Goal: Transaction & Acquisition: Purchase product/service

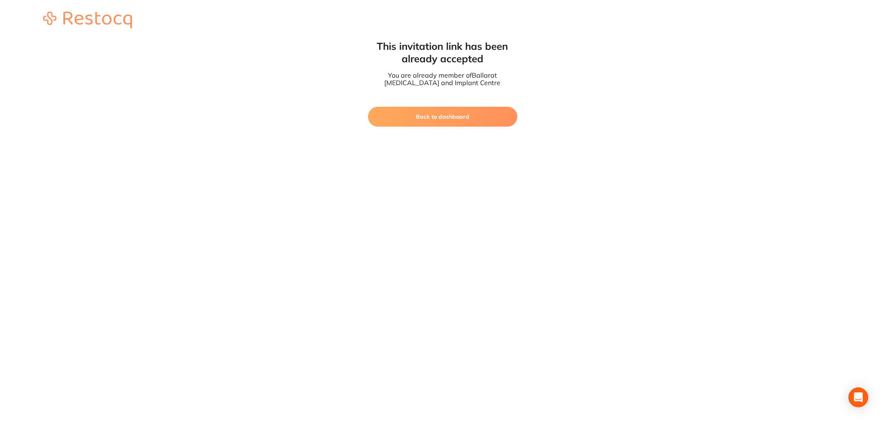
click at [445, 114] on button "Back to dashboard" at bounding box center [442, 117] width 149 height 20
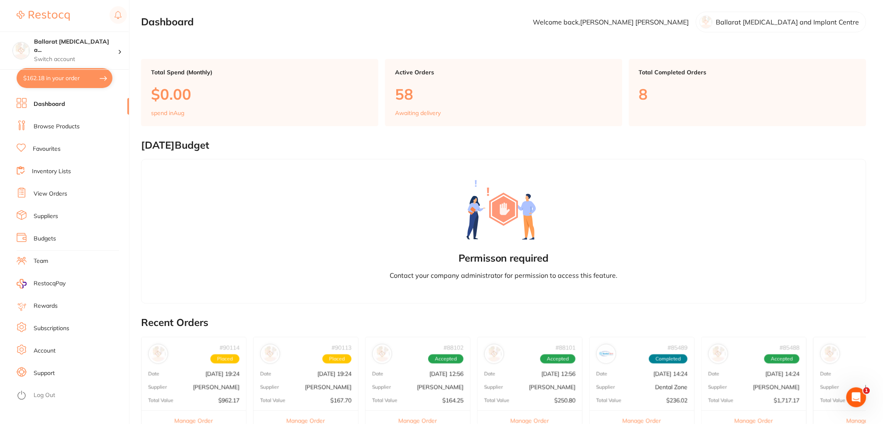
click at [56, 192] on link "View Orders" at bounding box center [51, 194] width 34 height 8
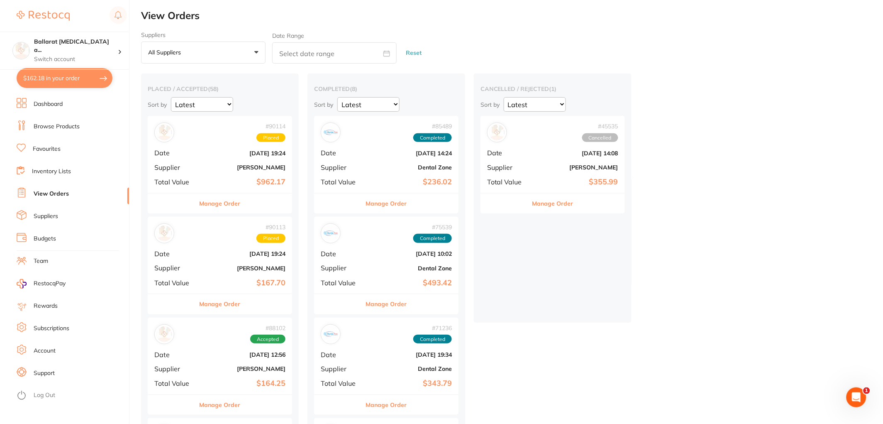
click at [222, 301] on button "Manage Order" at bounding box center [220, 304] width 41 height 20
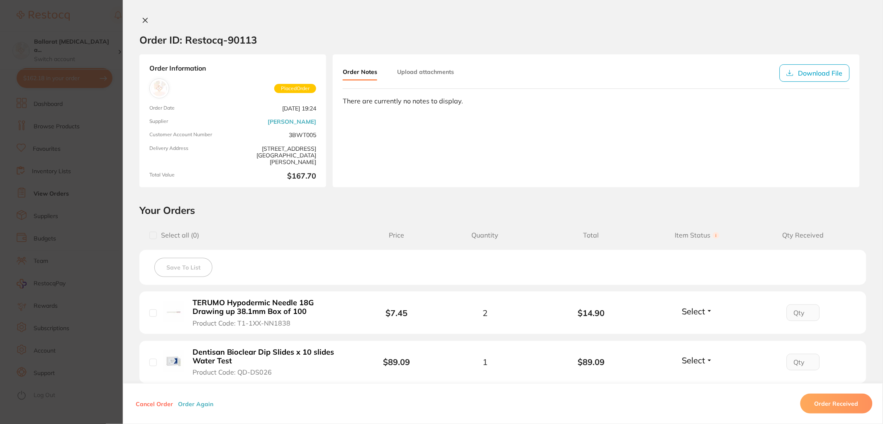
click at [144, 19] on icon at bounding box center [145, 20] width 5 height 5
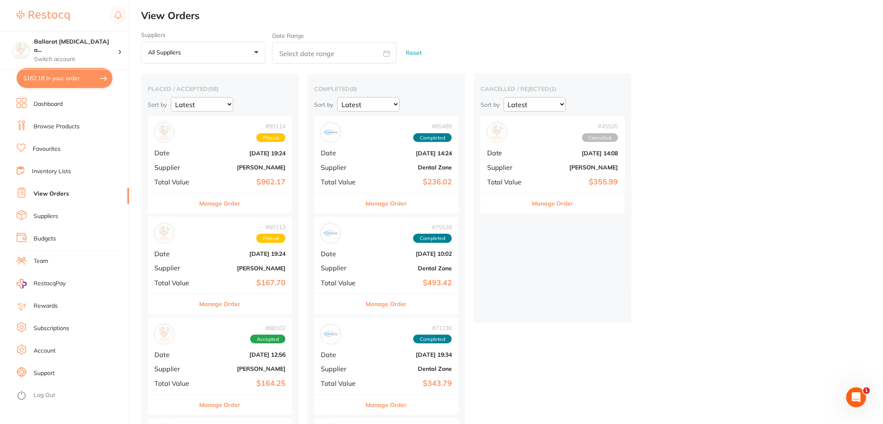
click at [224, 199] on button "Manage Order" at bounding box center [220, 203] width 41 height 20
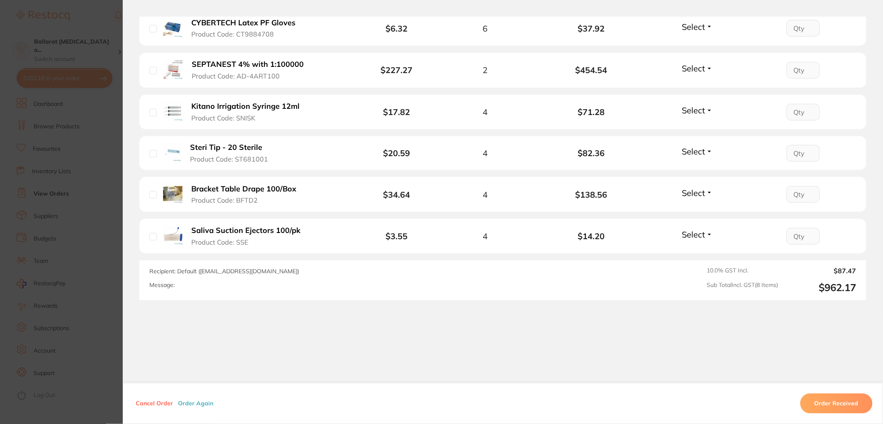
scroll to position [276, 0]
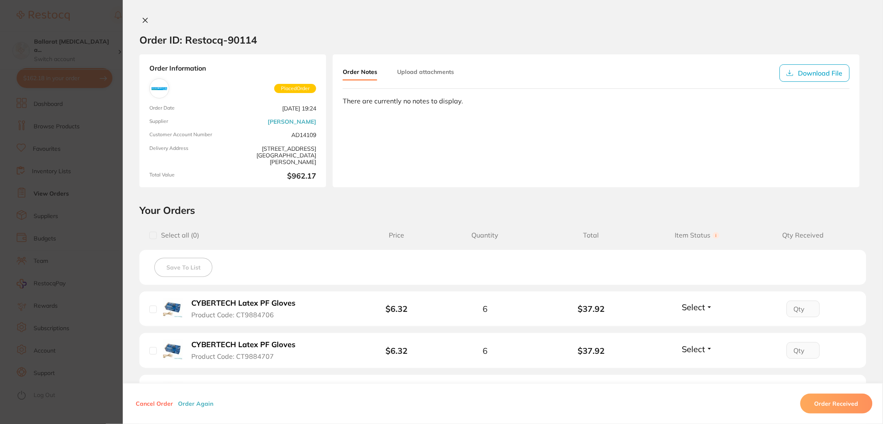
click at [142, 18] on icon at bounding box center [145, 20] width 7 height 7
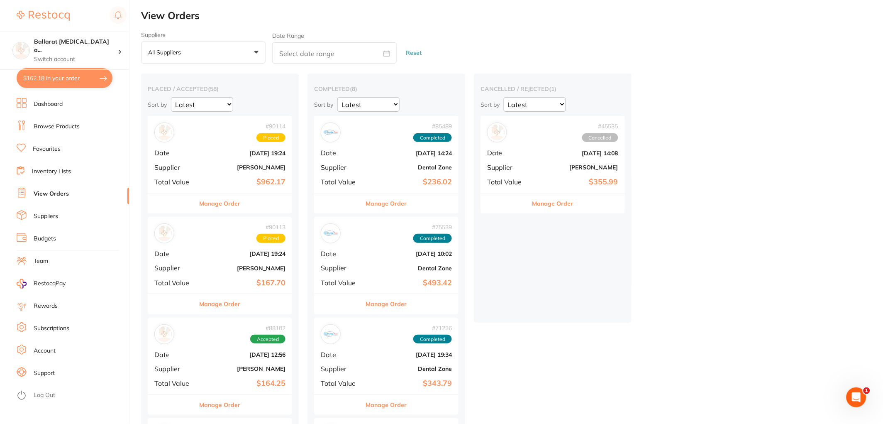
click at [55, 81] on button "$162.18 in your order" at bounding box center [65, 78] width 96 height 20
checkbox input "true"
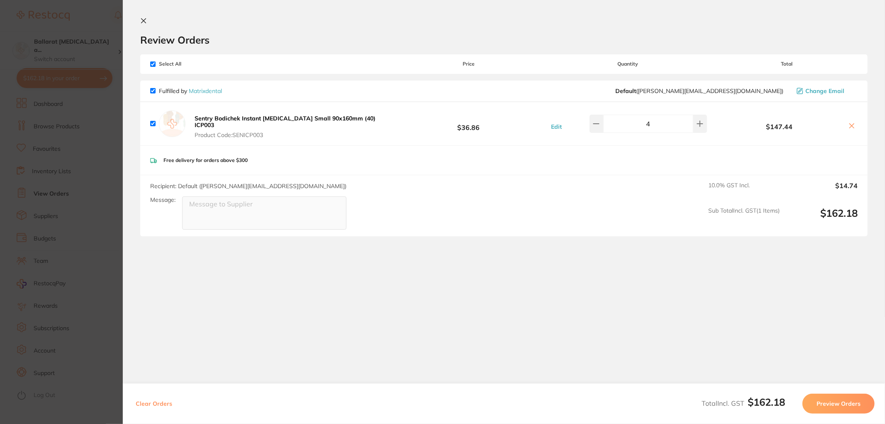
click at [144, 20] on icon at bounding box center [143, 20] width 7 height 7
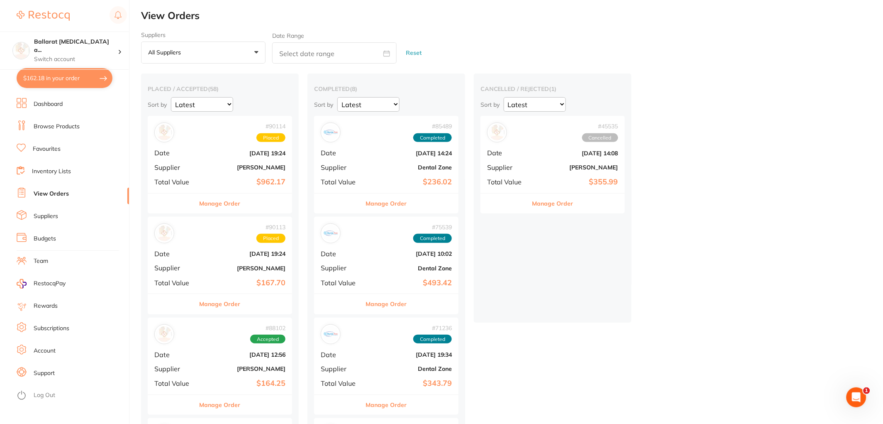
click at [229, 200] on button "Manage Order" at bounding box center [220, 203] width 41 height 20
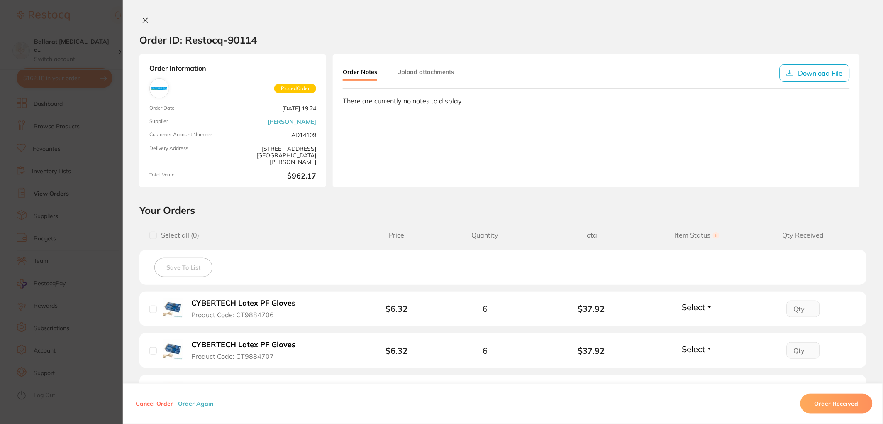
click at [145, 22] on icon at bounding box center [145, 20] width 7 height 7
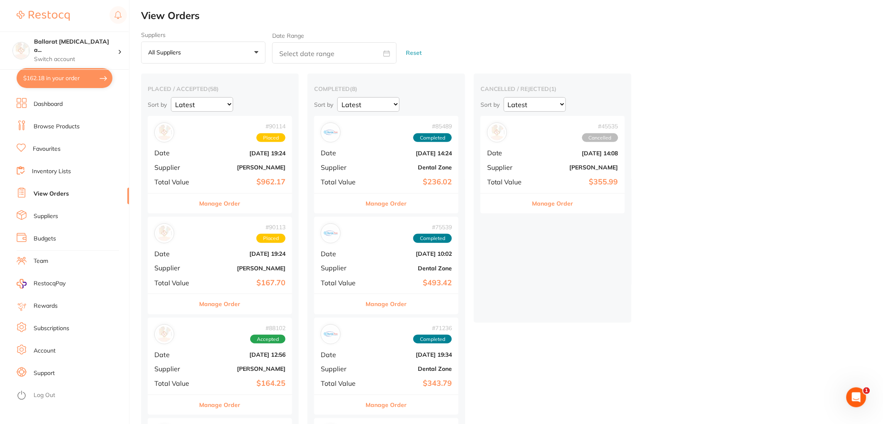
click at [222, 205] on button "Manage Order" at bounding box center [220, 203] width 41 height 20
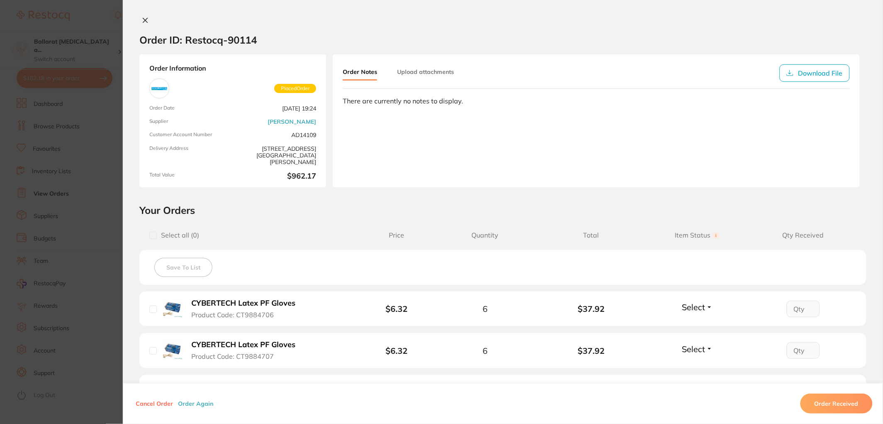
click at [146, 19] on icon at bounding box center [145, 20] width 7 height 7
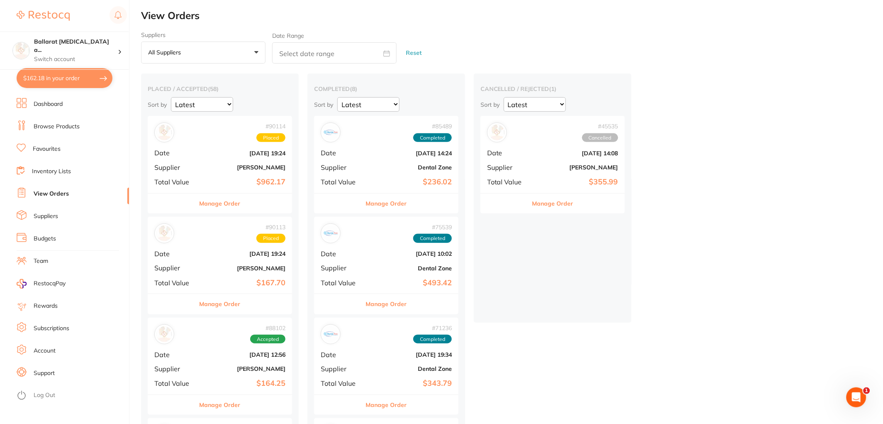
click at [55, 81] on button "$162.18 in your order" at bounding box center [65, 78] width 96 height 20
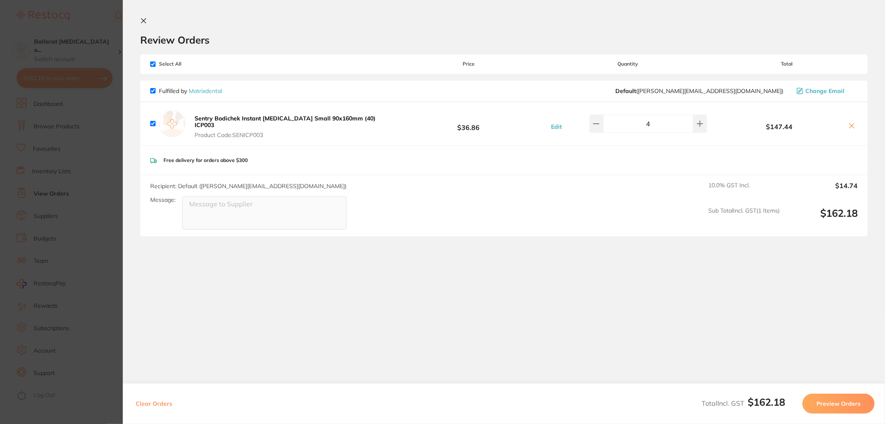
click at [142, 22] on icon at bounding box center [143, 20] width 7 height 7
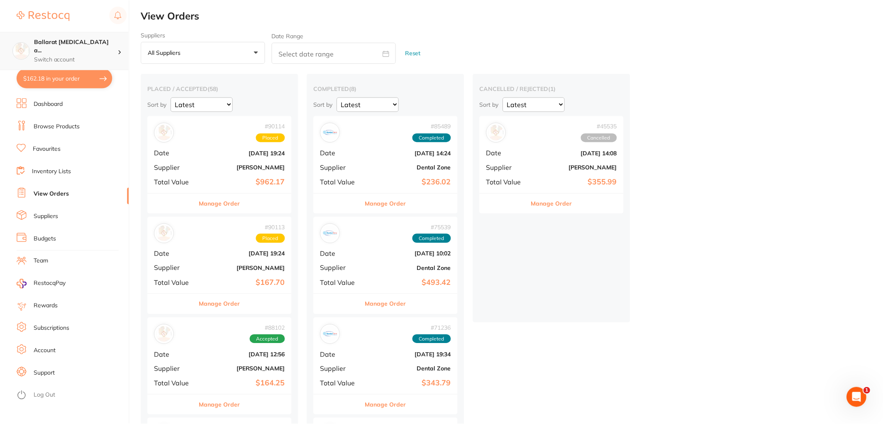
scroll to position [8, 0]
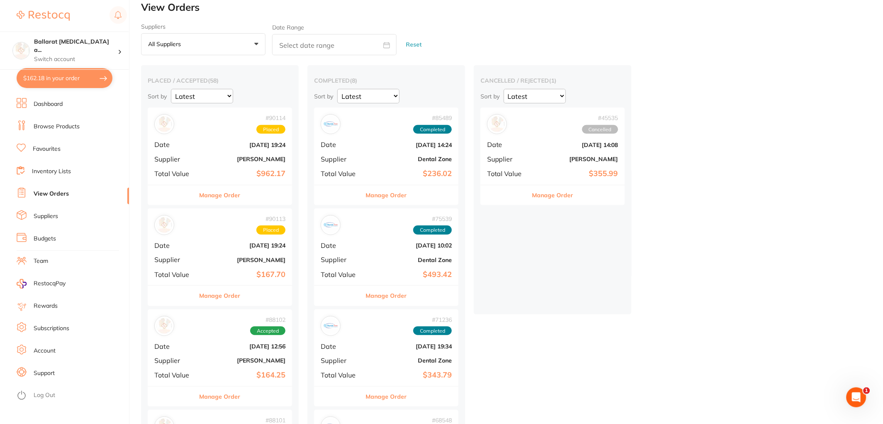
click at [66, 171] on link "Inventory Lists" at bounding box center [51, 171] width 39 height 8
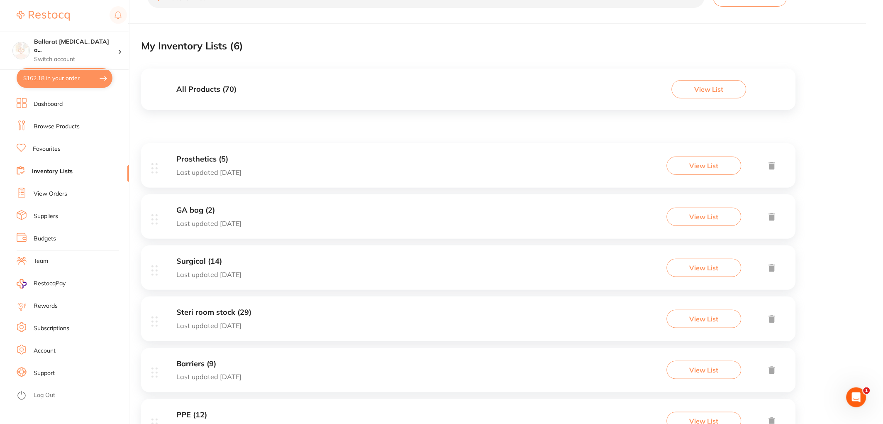
scroll to position [46, 0]
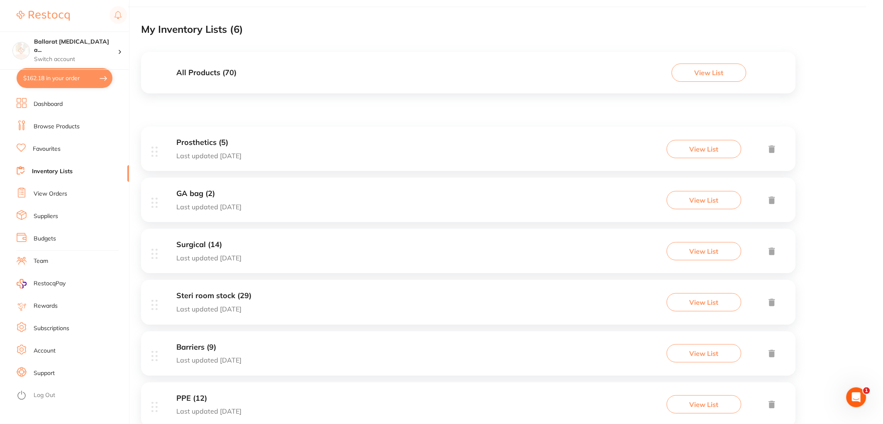
click at [242, 203] on p "Last updated [DATE]" at bounding box center [208, 206] width 65 height 7
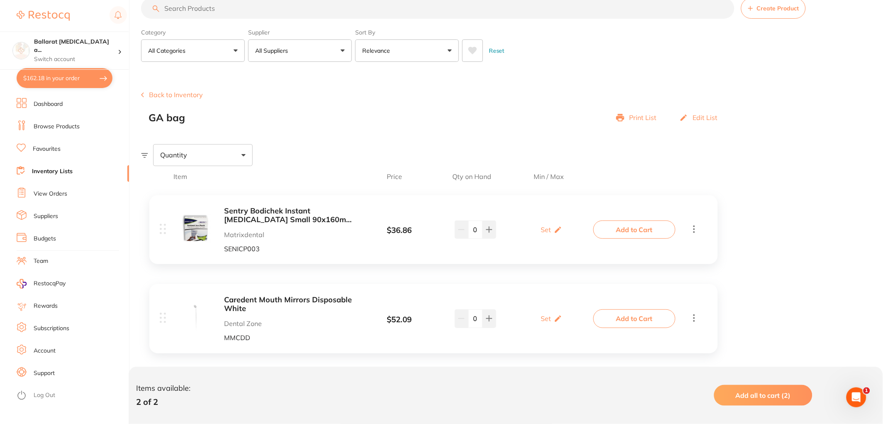
scroll to position [29, 0]
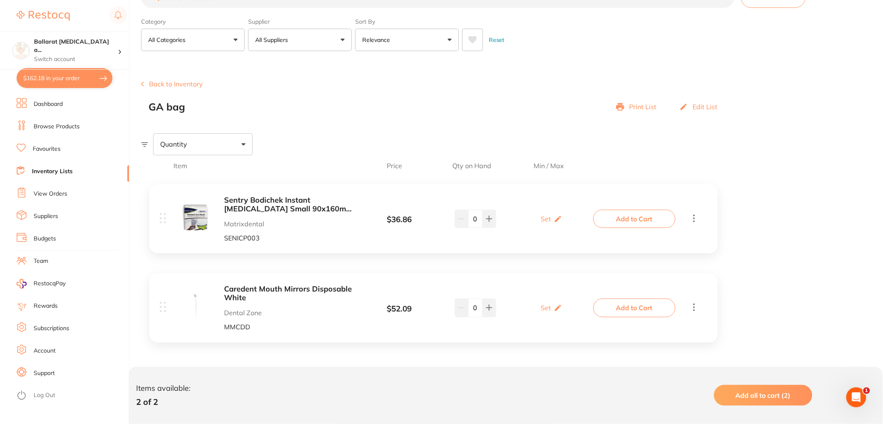
click at [63, 68] on button "$162.18 in your order" at bounding box center [65, 78] width 96 height 20
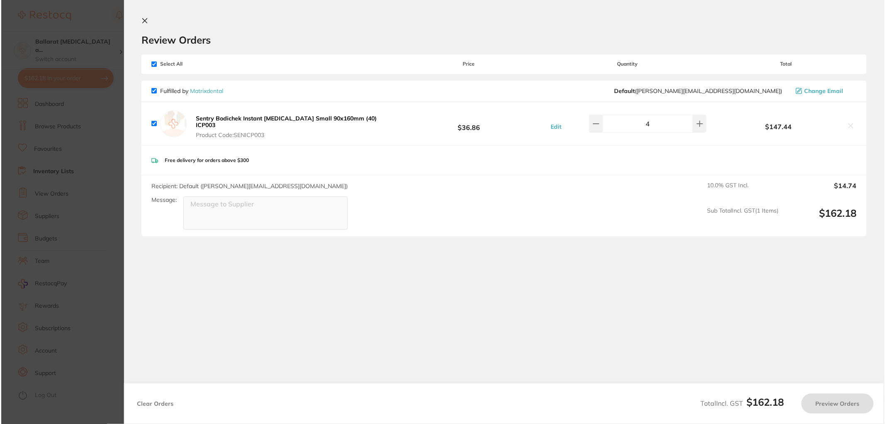
scroll to position [0, 0]
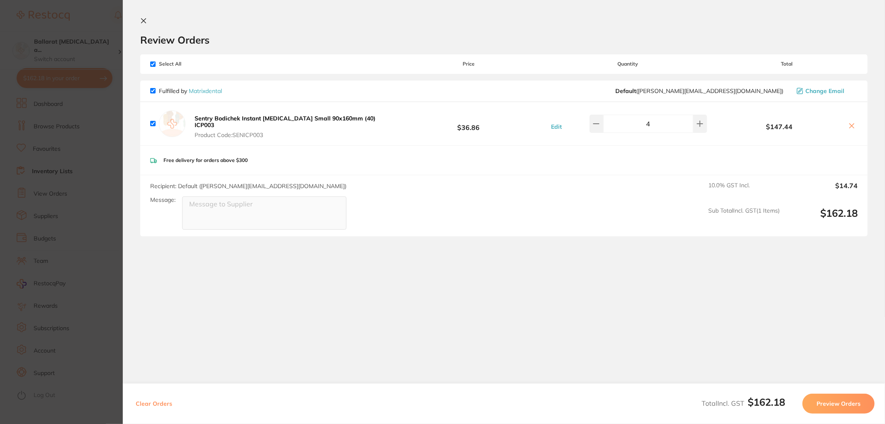
click at [851, 125] on icon at bounding box center [852, 125] width 7 height 7
click at [850, 123] on icon at bounding box center [852, 125] width 7 height 7
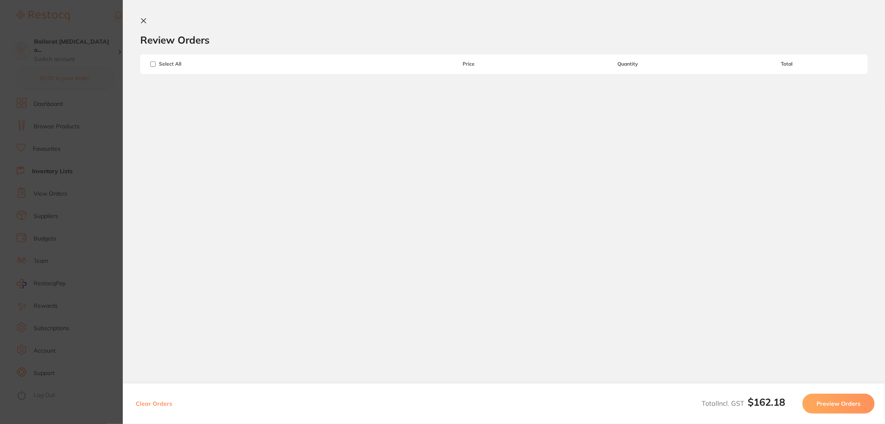
checkbox input "true"
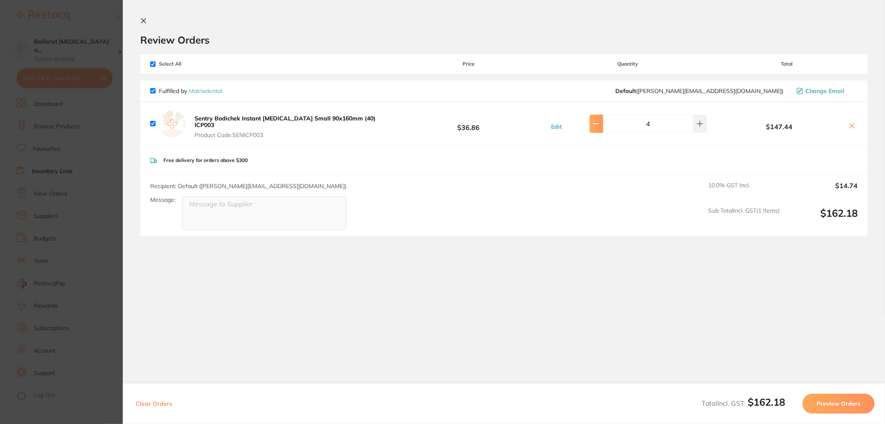
click at [603, 126] on button at bounding box center [597, 124] width 14 height 18
type input "1"
click at [849, 122] on icon at bounding box center [852, 125] width 7 height 7
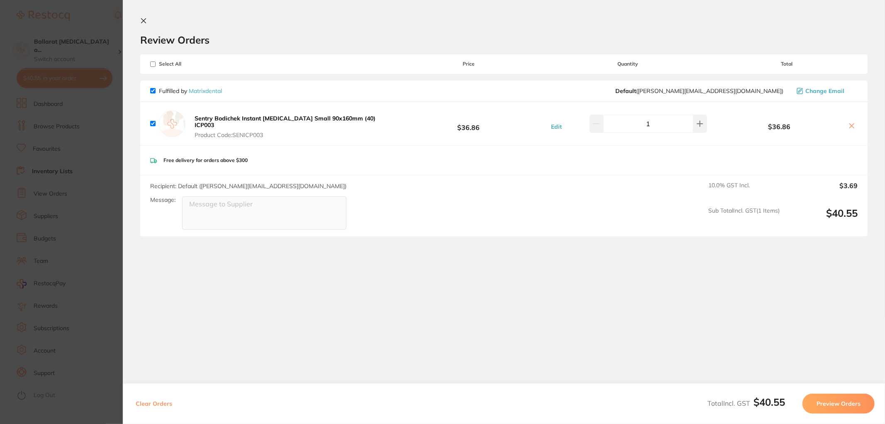
checkbox input "false"
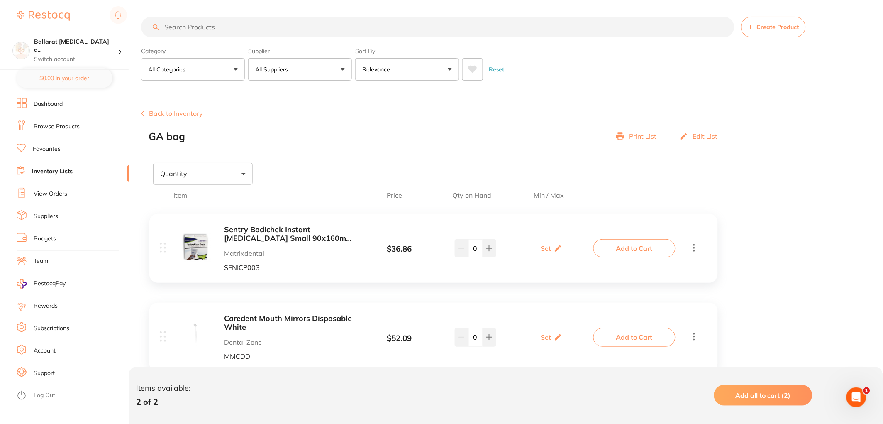
click at [193, 29] on input "search" at bounding box center [437, 27] width 593 height 21
click at [54, 173] on link "Inventory Lists" at bounding box center [52, 171] width 41 height 8
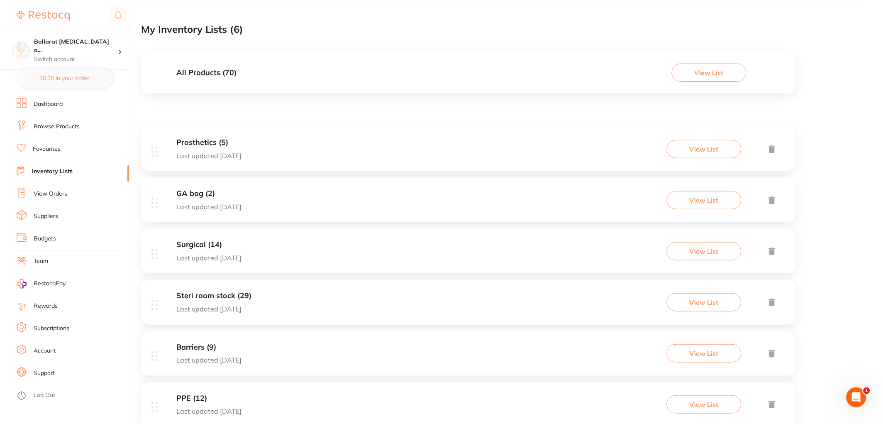
click at [256, 300] on div "Steri room stock (29) Last updated 9 days ago View List" at bounding box center [468, 302] width 655 height 44
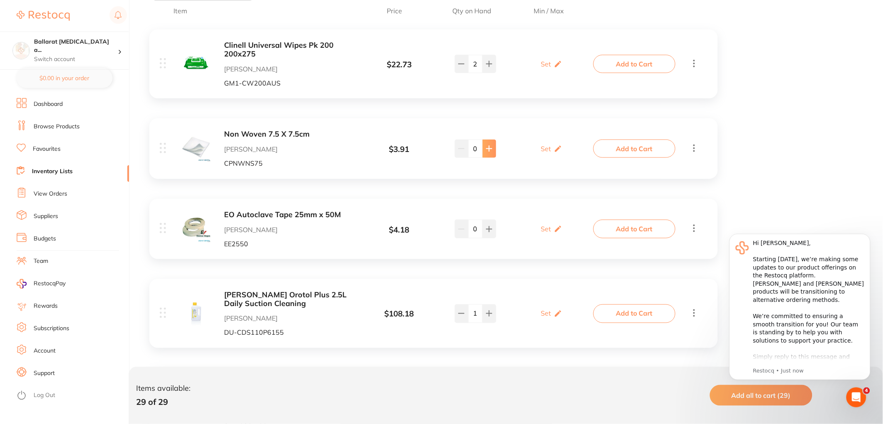
click at [489, 67] on icon at bounding box center [489, 63] width 5 height 5
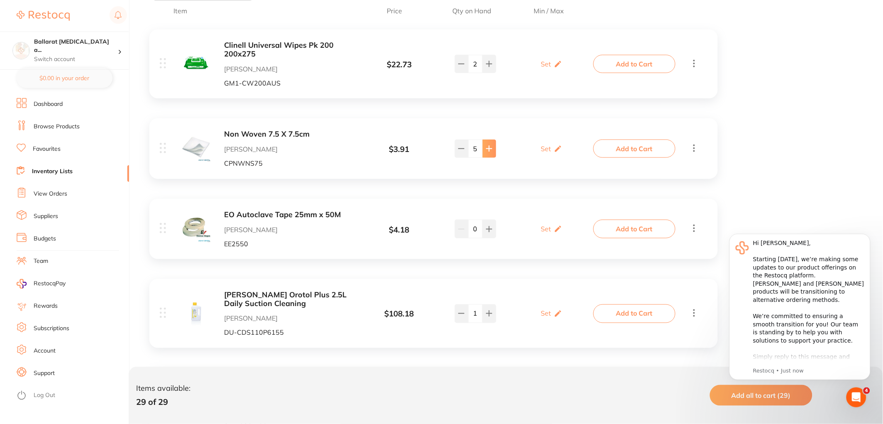
click at [489, 67] on icon at bounding box center [489, 63] width 5 height 5
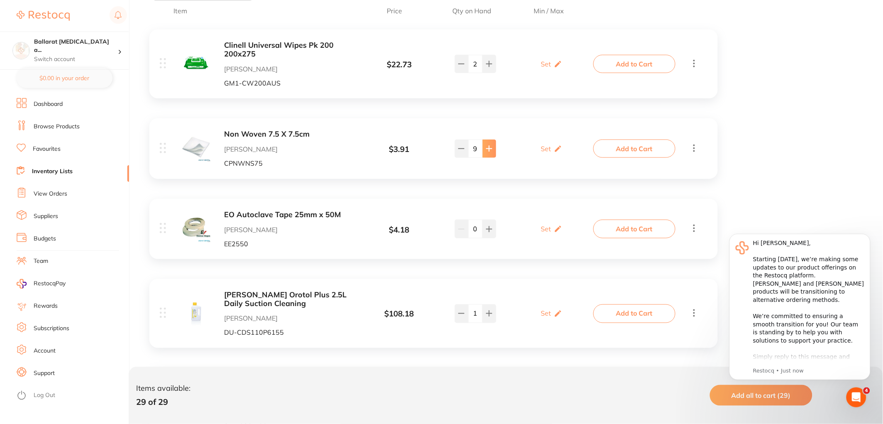
type input "10"
click at [622, 152] on button "Add to Cart" at bounding box center [634, 148] width 82 height 18
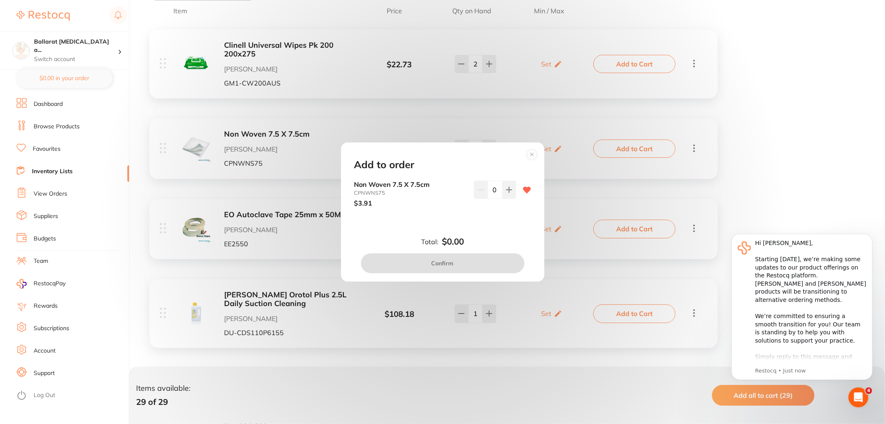
click at [532, 151] on circle at bounding box center [532, 154] width 10 height 10
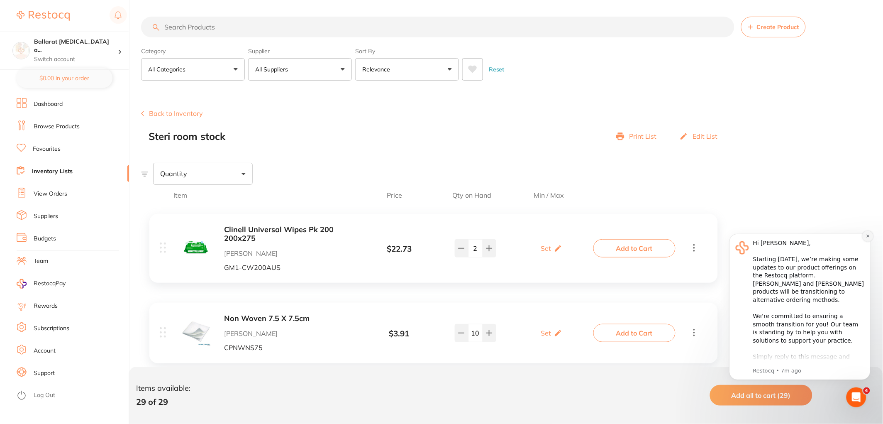
click at [867, 235] on icon "Dismiss notification" at bounding box center [868, 235] width 5 height 5
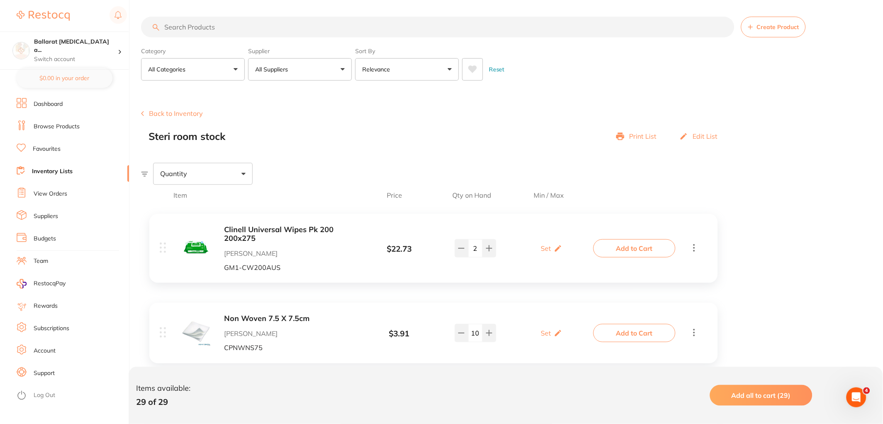
click at [630, 330] on button "Add to Cart" at bounding box center [634, 333] width 82 height 18
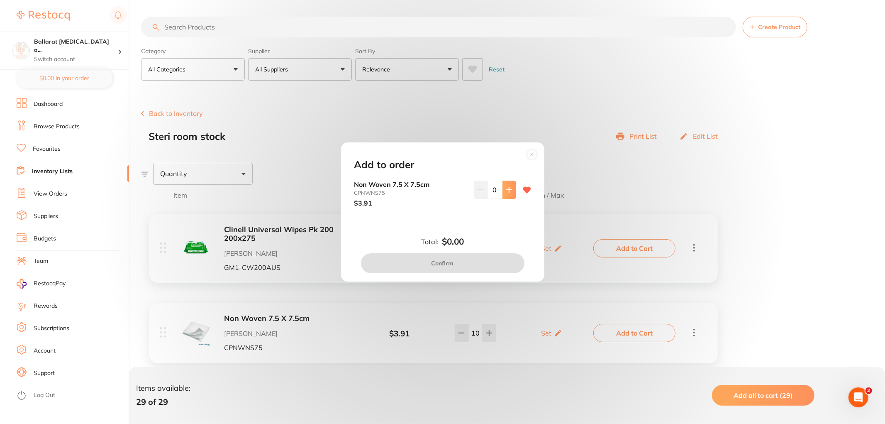
click at [508, 188] on icon at bounding box center [508, 189] width 5 height 5
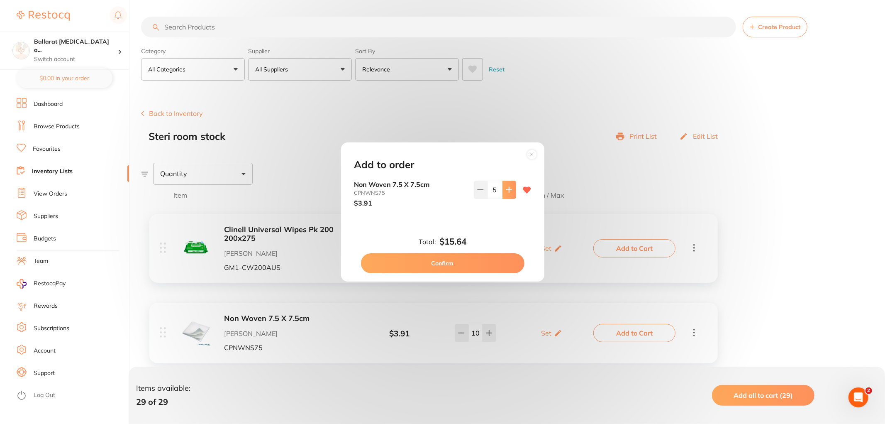
click at [508, 188] on icon at bounding box center [508, 189] width 5 height 5
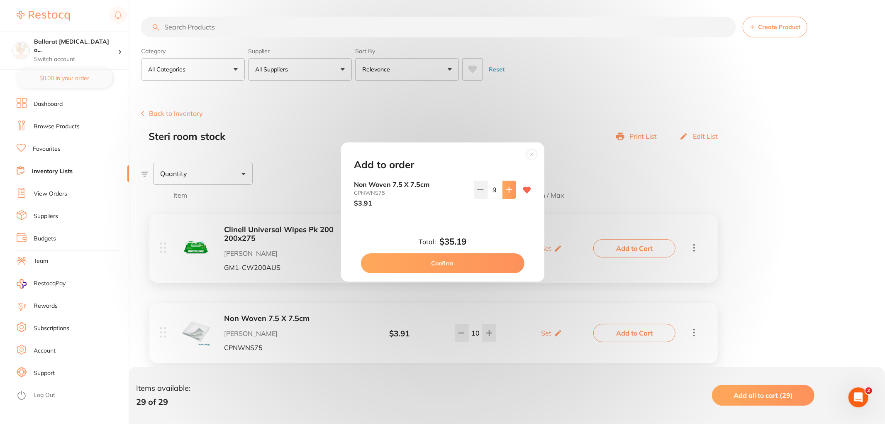
type input "10"
click at [454, 262] on button "Confirm" at bounding box center [443, 263] width 164 height 20
checkbox input "true"
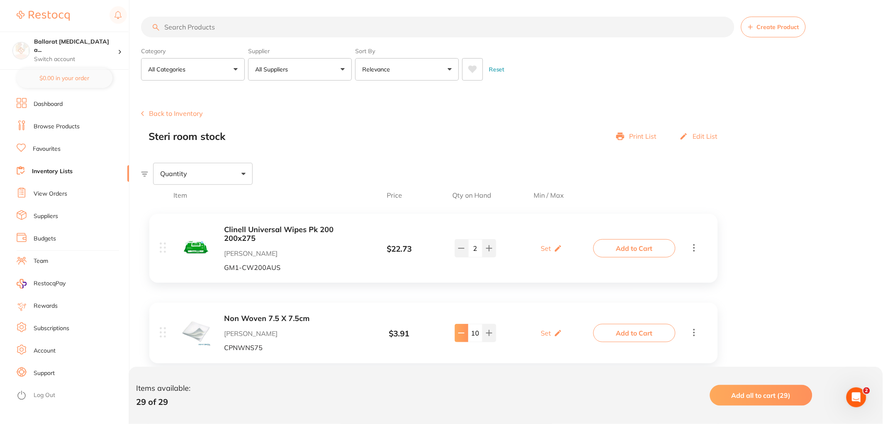
click at [463, 257] on button at bounding box center [462, 248] width 14 height 18
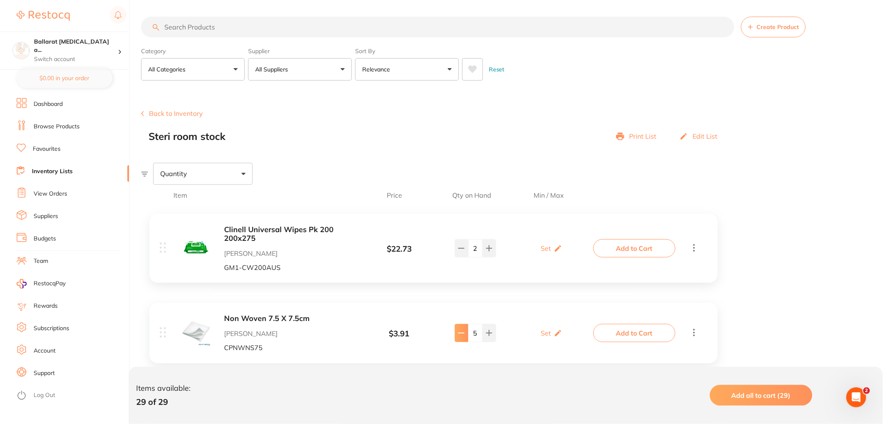
click at [463, 257] on button at bounding box center [462, 248] width 14 height 18
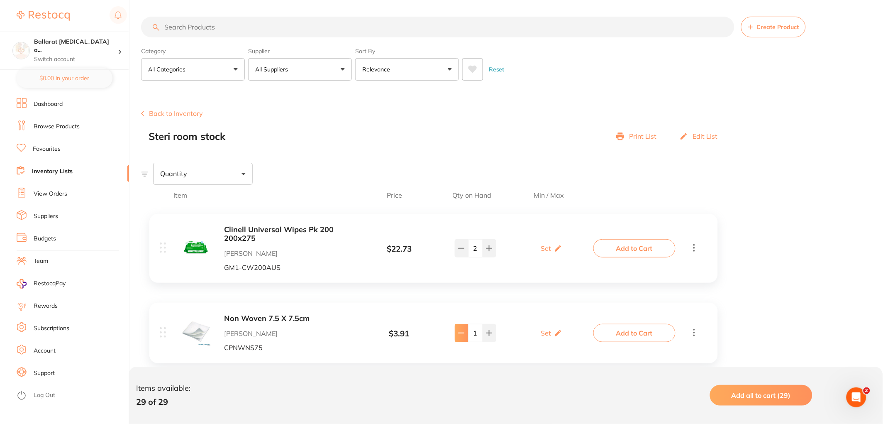
type input "0"
click at [461, 249] on icon at bounding box center [461, 248] width 7 height 7
click at [463, 251] on icon at bounding box center [461, 248] width 7 height 7
type input "0"
click at [44, 169] on link "Inventory Lists" at bounding box center [52, 171] width 41 height 8
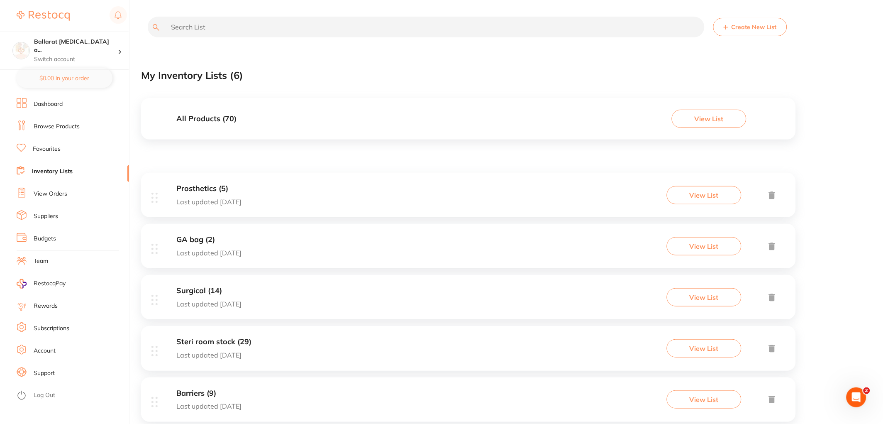
click at [50, 168] on link "Inventory Lists" at bounding box center [52, 171] width 41 height 8
click at [213, 346] on div "Steri room stock (29) Last updated 9 days ago" at bounding box center [213, 347] width 75 height 21
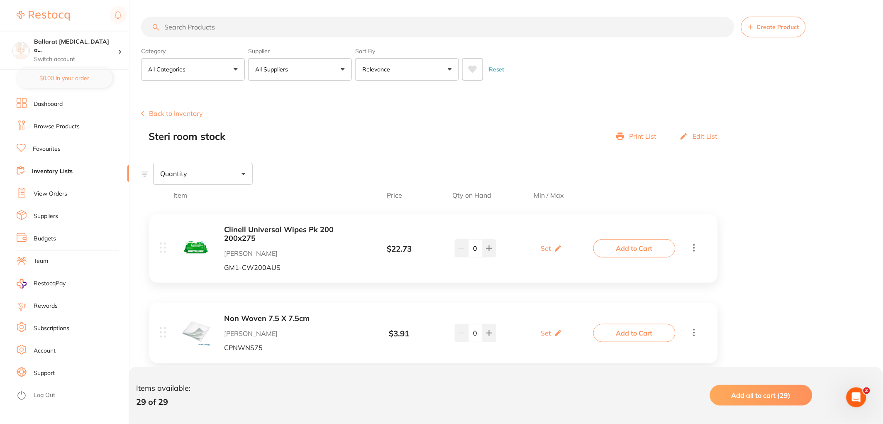
click at [644, 332] on button "Add to Cart" at bounding box center [634, 333] width 82 height 18
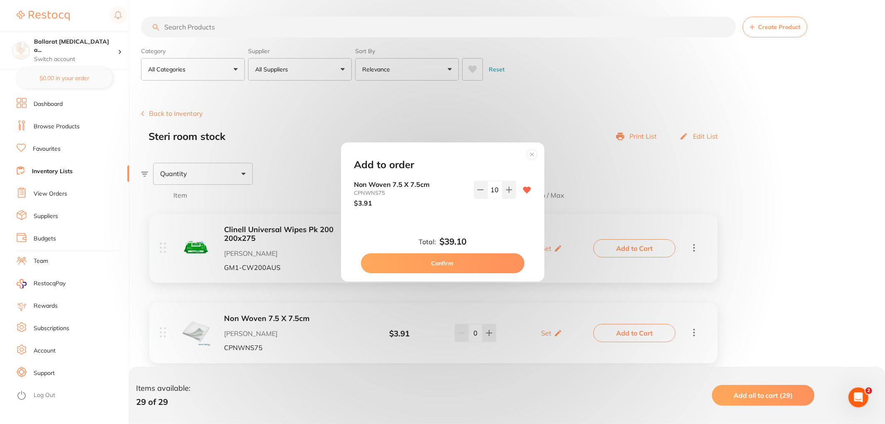
click at [438, 261] on button "Confirm" at bounding box center [443, 263] width 164 height 20
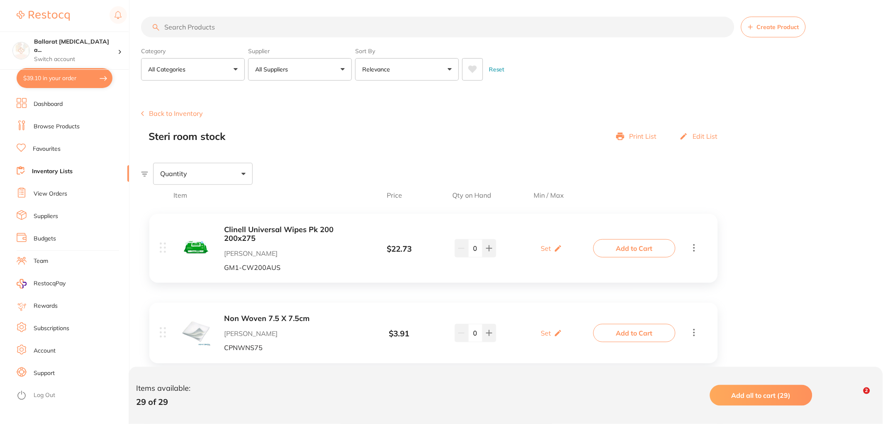
click at [70, 79] on button "$39.10 in your order" at bounding box center [65, 78] width 96 height 20
checkbox input "true"
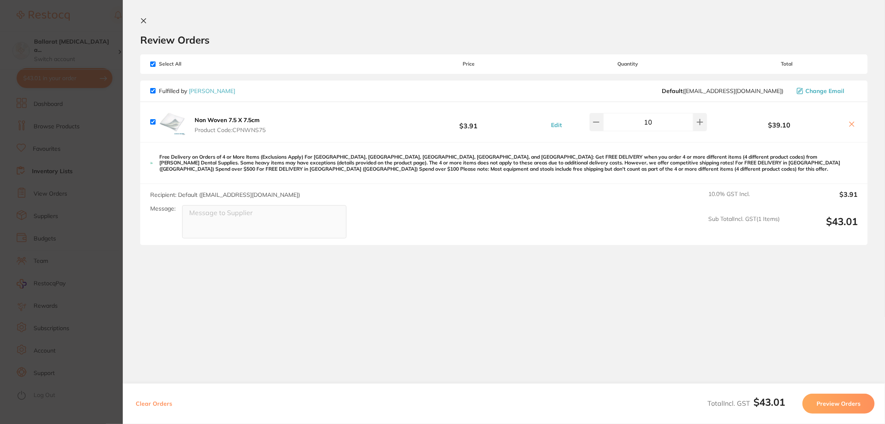
click at [142, 20] on icon at bounding box center [143, 20] width 7 height 7
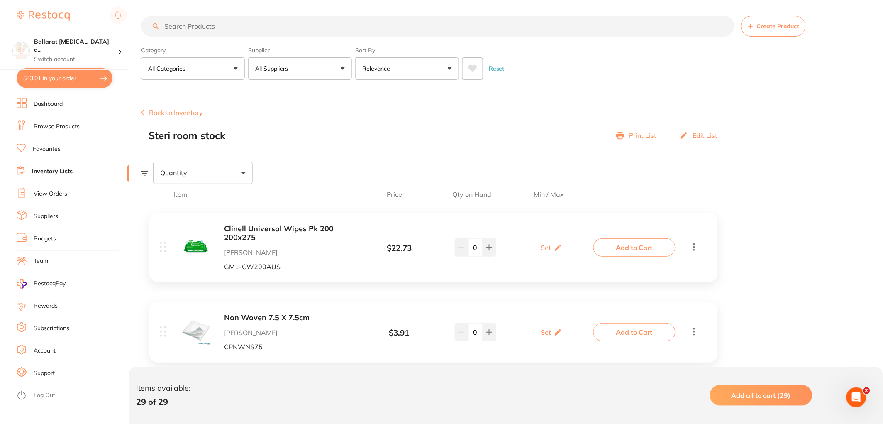
click at [52, 174] on link "Inventory Lists" at bounding box center [52, 171] width 41 height 8
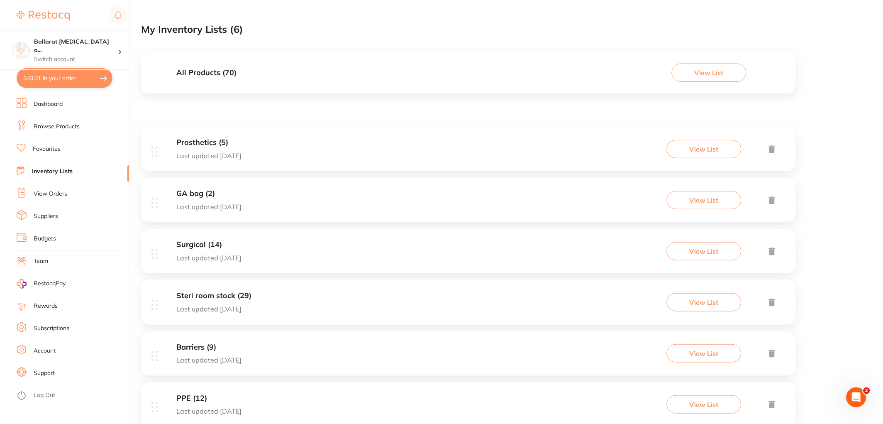
click at [242, 242] on h3 "Surgical (14)" at bounding box center [208, 244] width 65 height 9
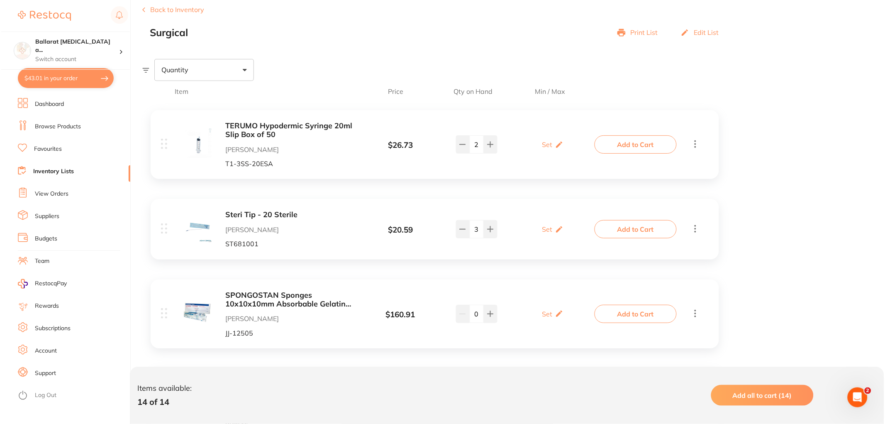
scroll to position [102, 0]
click at [656, 230] on button "Add to Cart" at bounding box center [634, 231] width 82 height 18
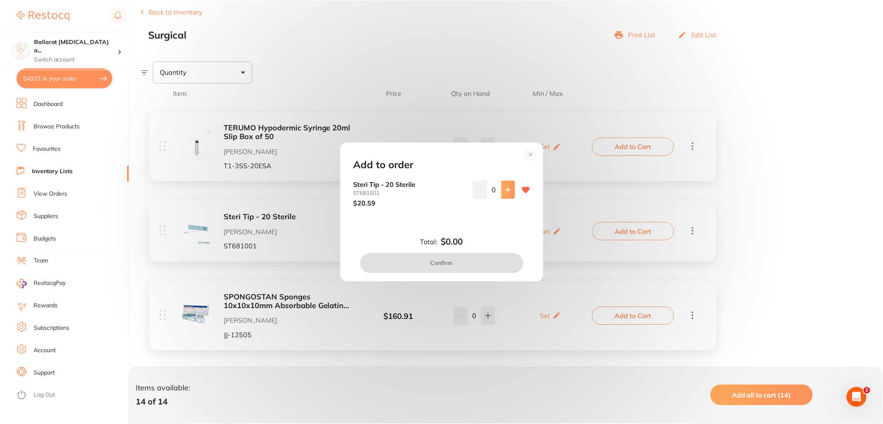
scroll to position [0, 0]
click at [509, 187] on icon at bounding box center [509, 189] width 7 height 7
type input "3"
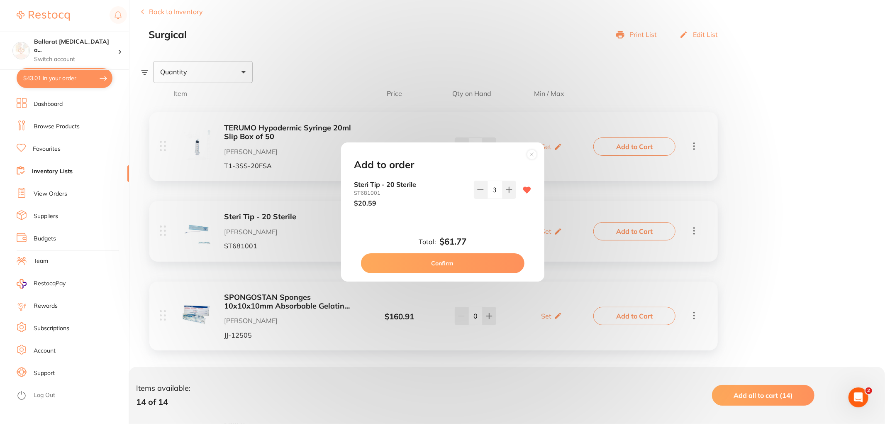
click at [459, 262] on button "Confirm" at bounding box center [443, 263] width 164 height 20
checkbox input "false"
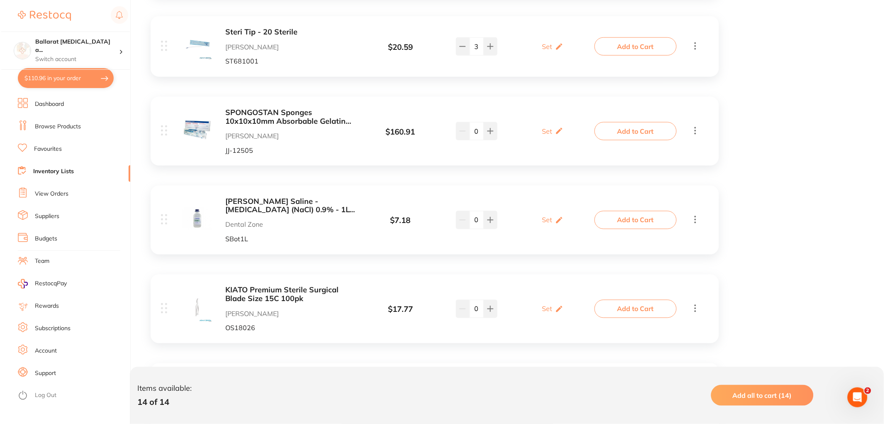
scroll to position [332, 0]
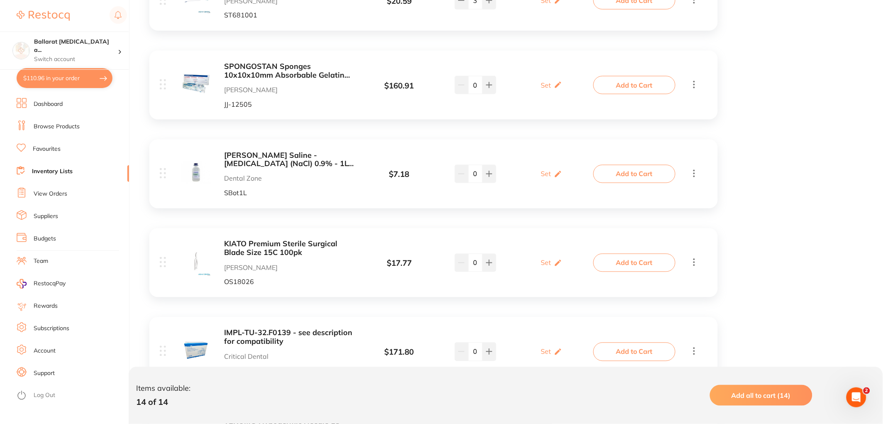
click at [628, 264] on button "Add to Cart" at bounding box center [634, 263] width 82 height 18
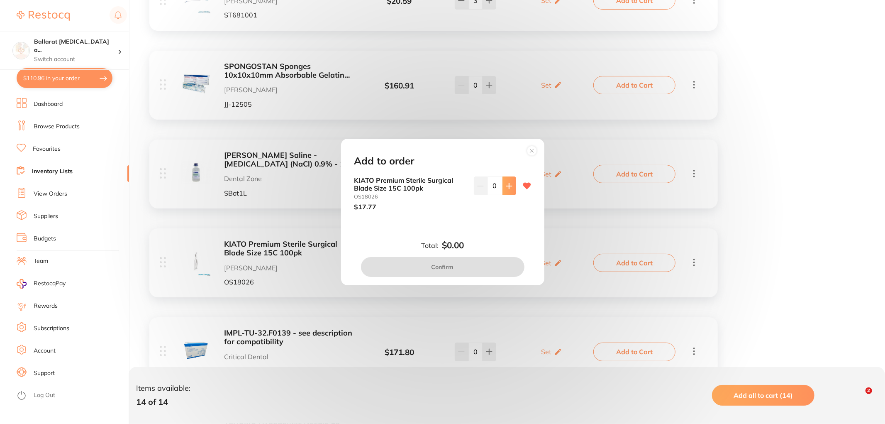
click at [509, 187] on icon at bounding box center [509, 186] width 7 height 7
type input "1"
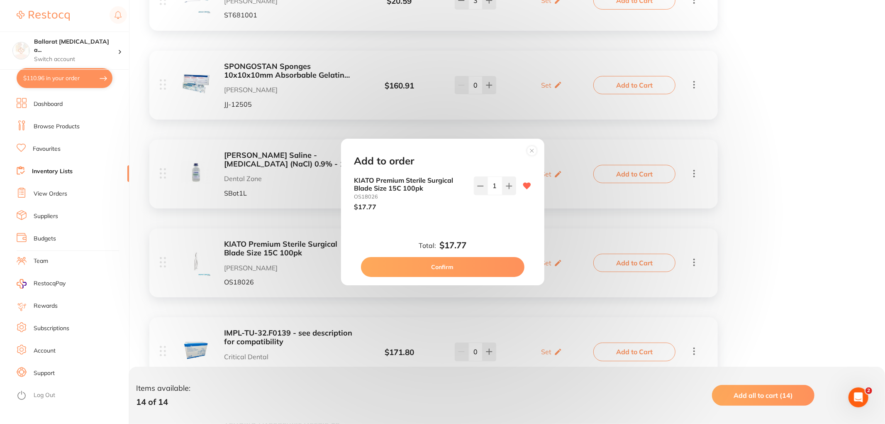
click at [479, 263] on button "Confirm" at bounding box center [443, 267] width 164 height 20
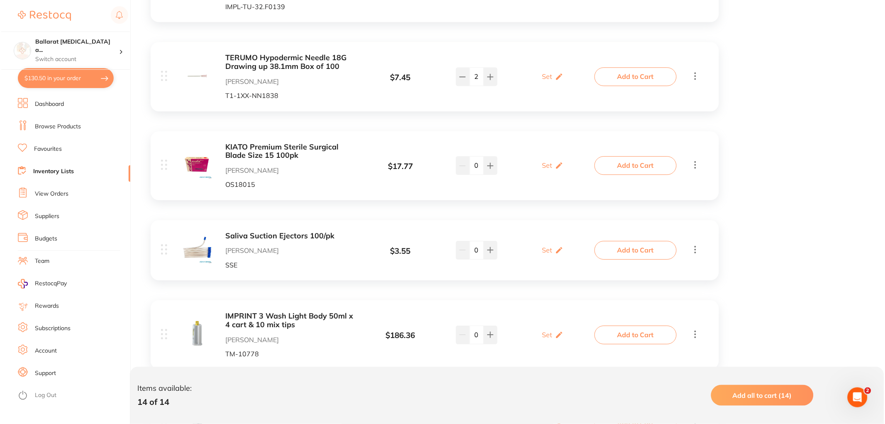
scroll to position [701, 0]
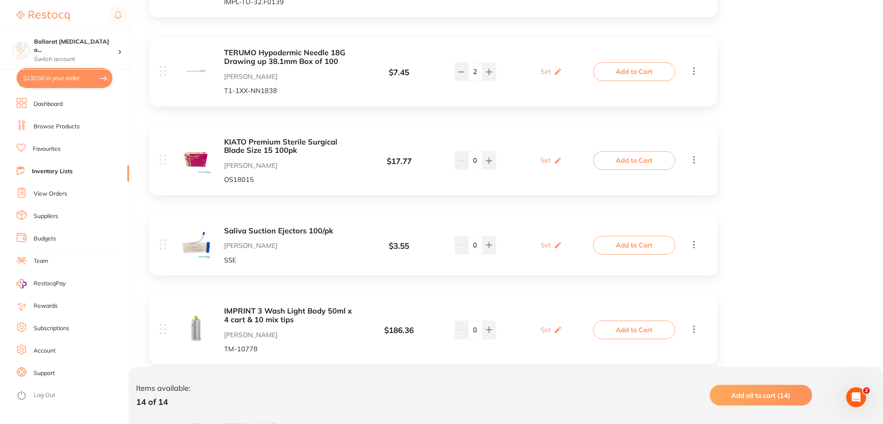
click at [634, 162] on button "Add to Cart" at bounding box center [634, 160] width 82 height 18
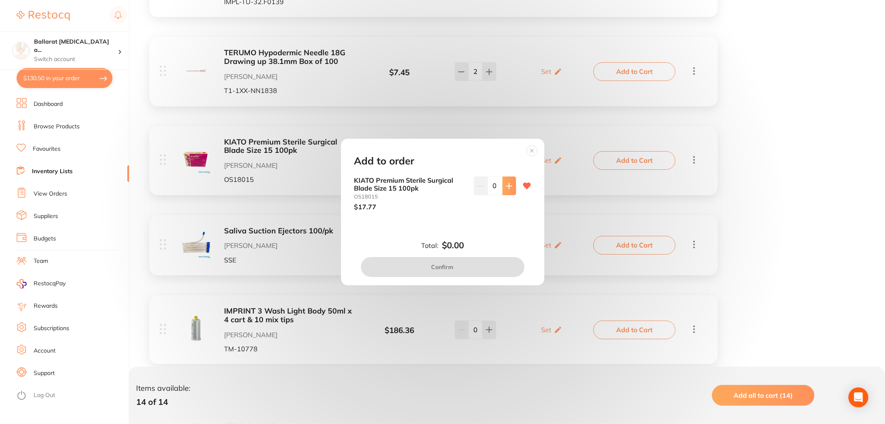
click at [507, 190] on button at bounding box center [510, 185] width 14 height 18
type input "1"
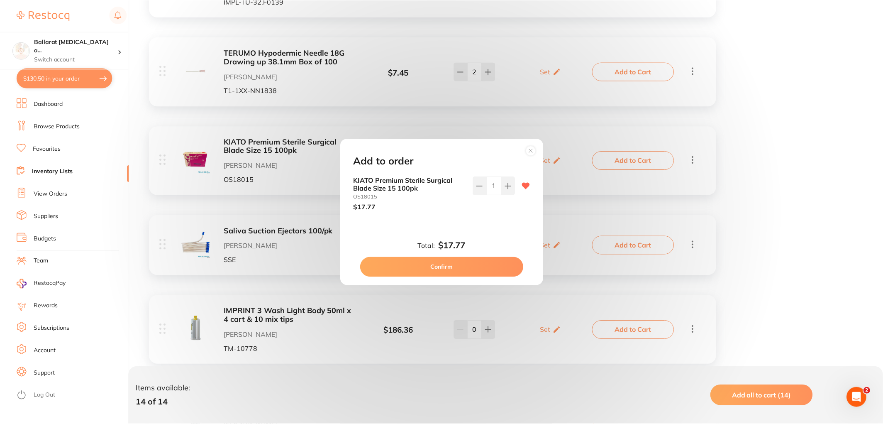
scroll to position [0, 0]
click at [482, 266] on button "Confirm" at bounding box center [443, 267] width 164 height 20
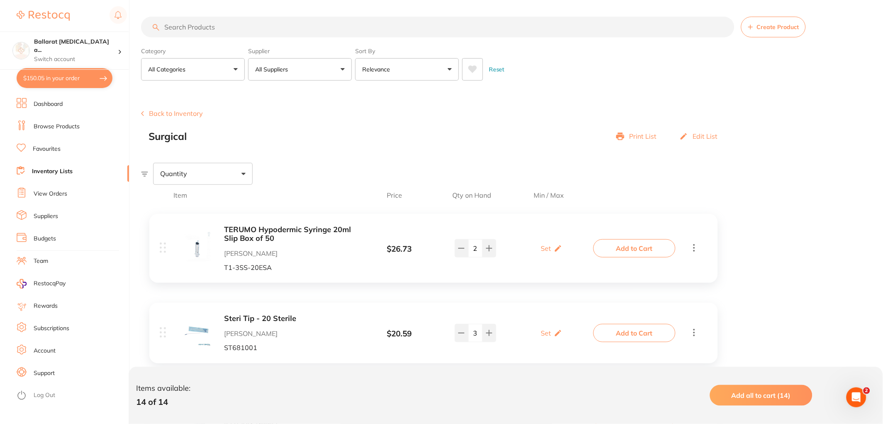
click at [45, 173] on link "Inventory Lists" at bounding box center [52, 171] width 41 height 8
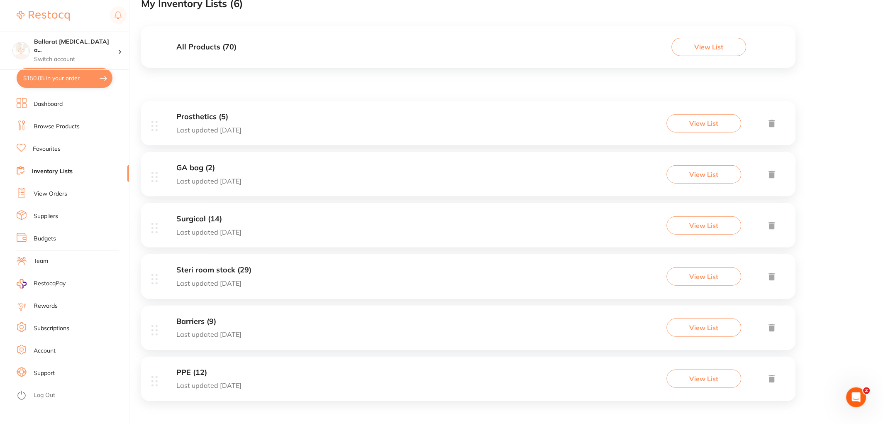
click at [242, 371] on h3 "PPE (12)" at bounding box center [208, 372] width 65 height 9
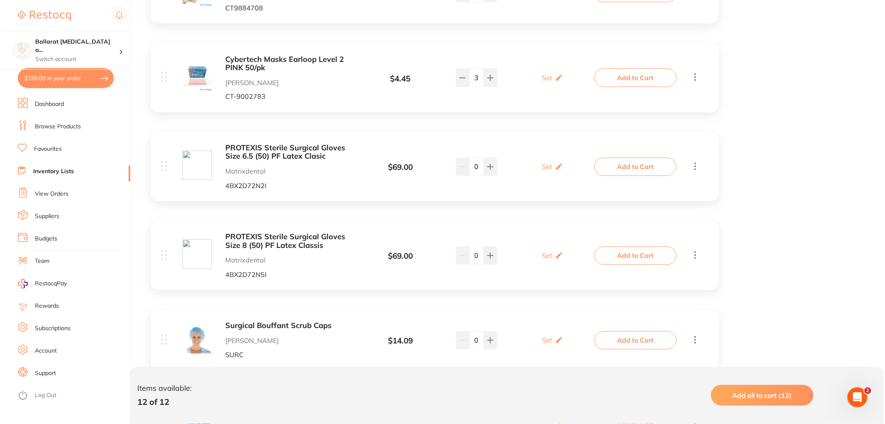
scroll to position [415, 0]
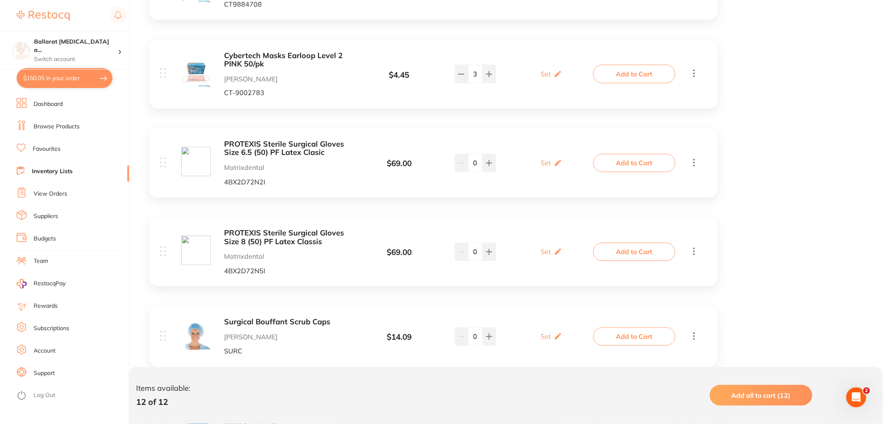
click at [643, 248] on button "Add to Cart" at bounding box center [634, 252] width 82 height 18
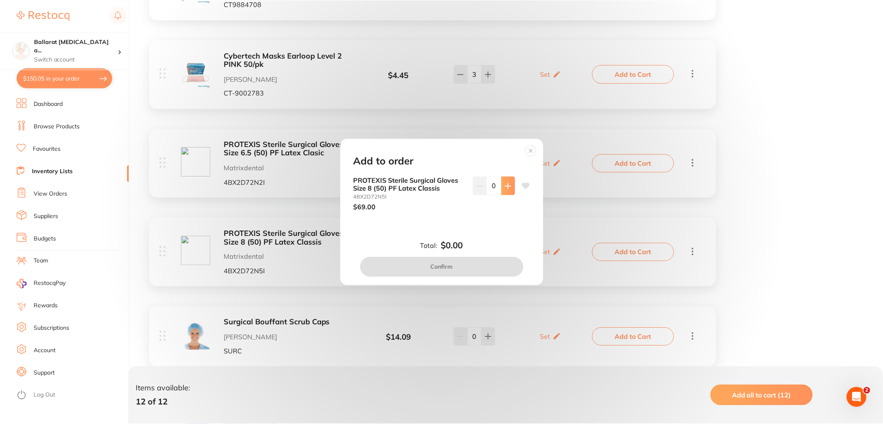
scroll to position [0, 0]
click at [509, 185] on icon at bounding box center [509, 186] width 7 height 7
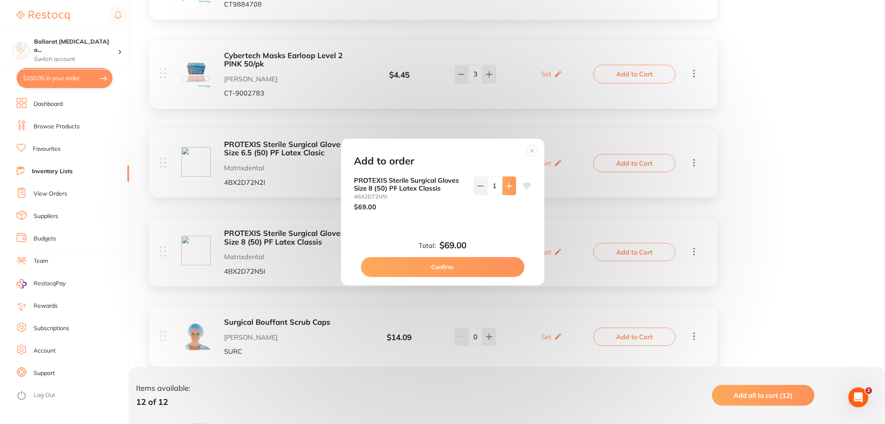
click at [509, 185] on icon at bounding box center [509, 186] width 7 height 7
type input "3"
click at [464, 263] on button "Confirm" at bounding box center [443, 267] width 164 height 20
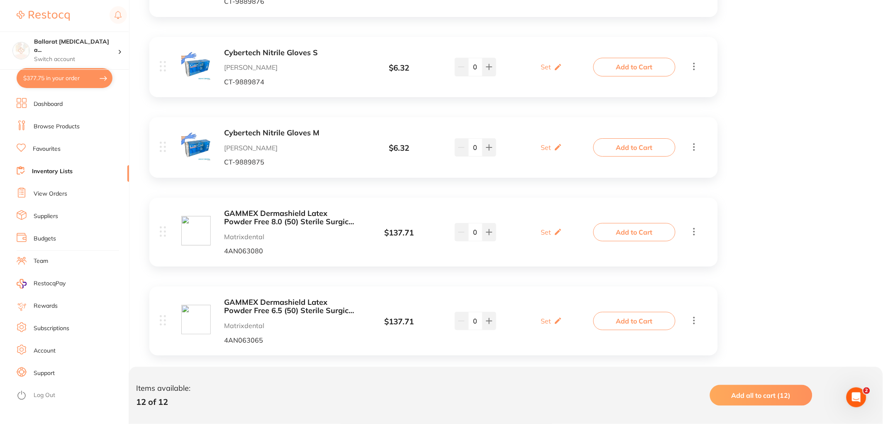
scroll to position [867, 0]
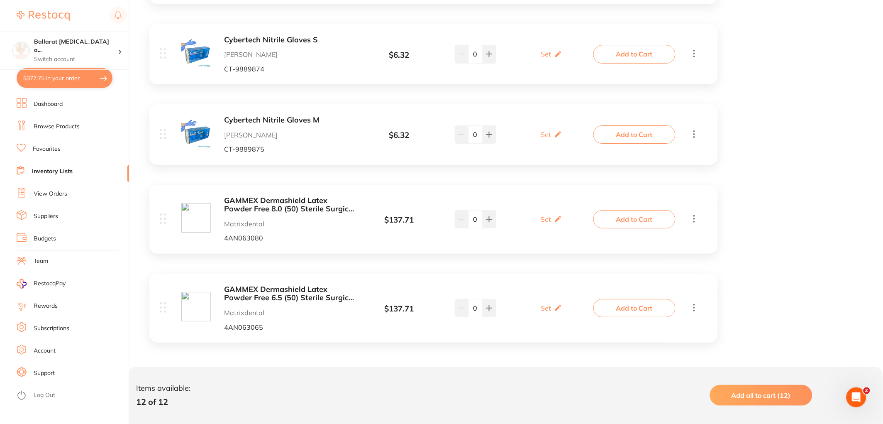
click at [42, 171] on link "Inventory Lists" at bounding box center [52, 171] width 41 height 8
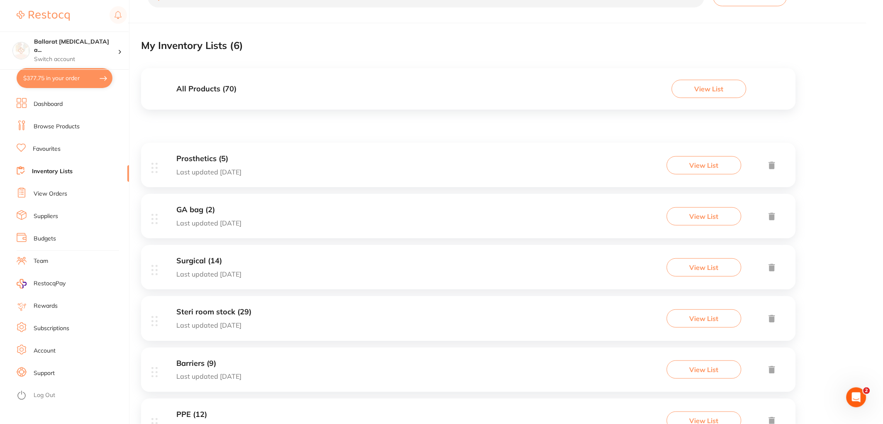
scroll to position [72, 0]
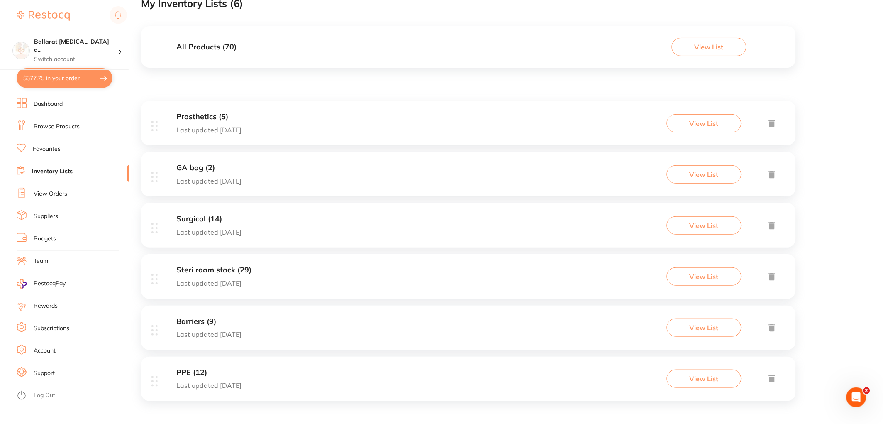
click at [198, 274] on h3 "Steri room stock (29)" at bounding box center [213, 270] width 75 height 9
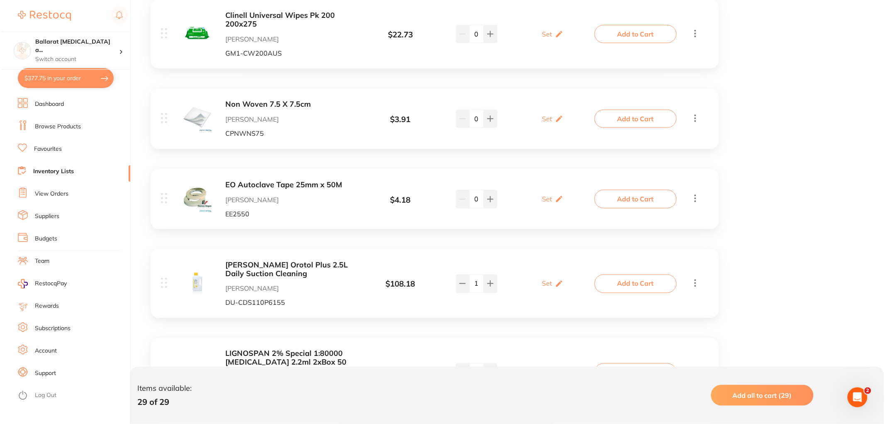
scroll to position [230, 0]
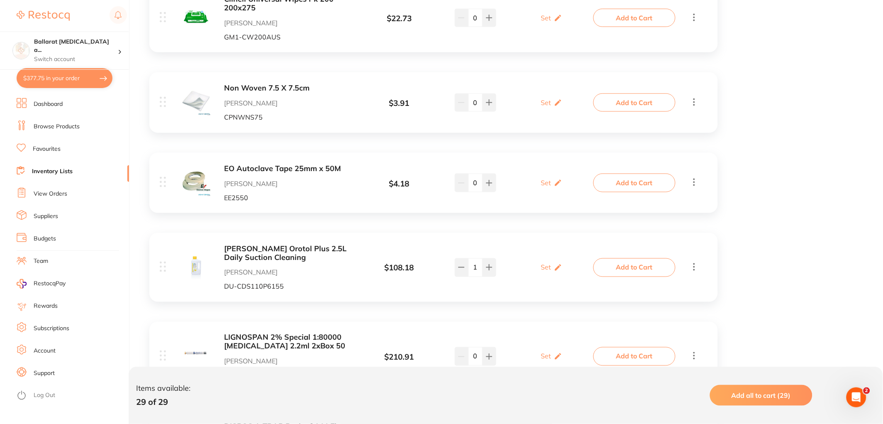
click at [640, 267] on button "Add to Cart" at bounding box center [634, 267] width 82 height 18
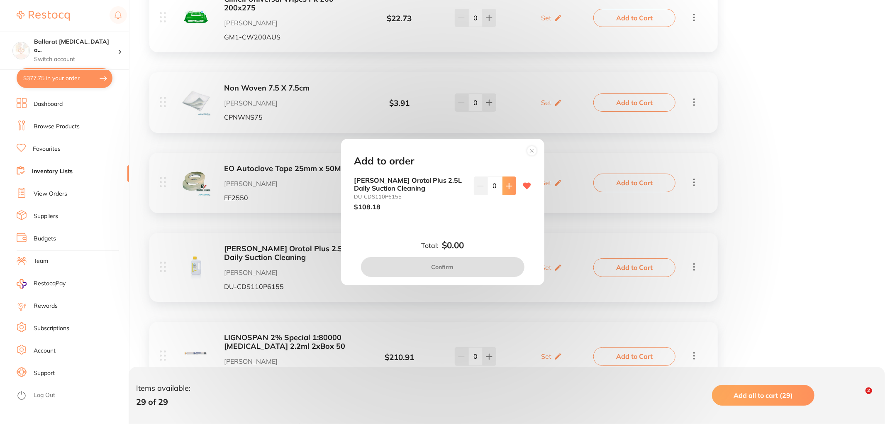
click at [506, 184] on icon at bounding box center [509, 186] width 7 height 7
type input "1"
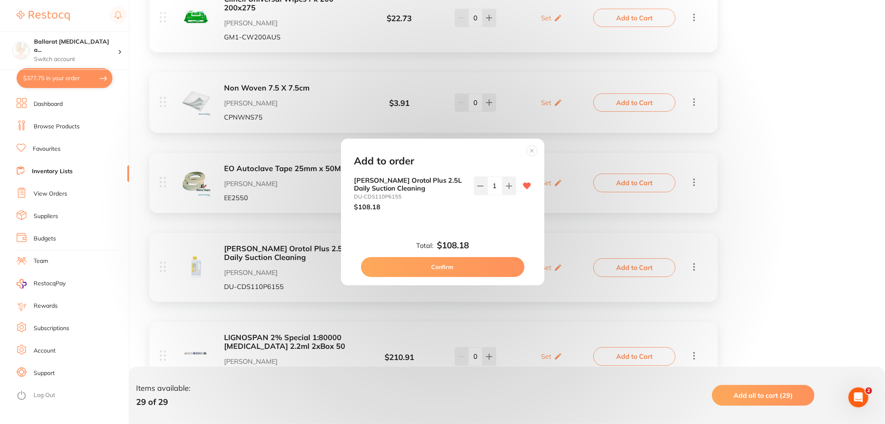
click at [470, 265] on button "Confirm" at bounding box center [443, 267] width 164 height 20
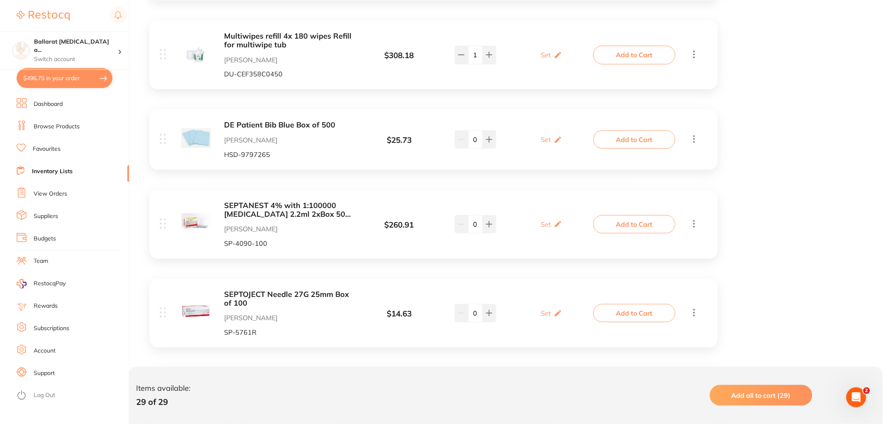
scroll to position [2029, 0]
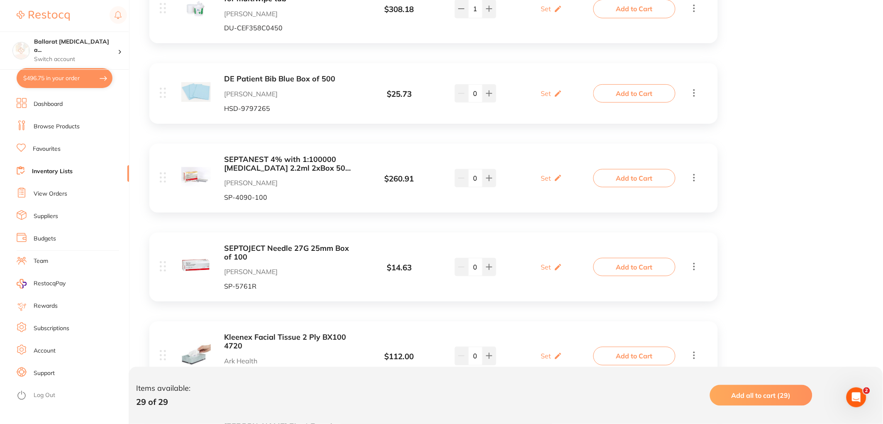
click at [246, 250] on b "SEPTOJECT Needle 27G 25mm Box of 100" at bounding box center [290, 252] width 132 height 17
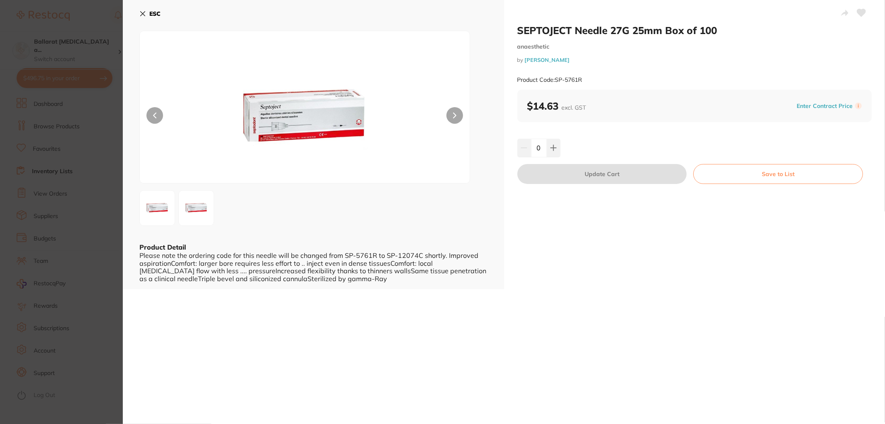
click at [455, 110] on button at bounding box center [455, 115] width 17 height 17
click at [753, 175] on button "Save to List" at bounding box center [778, 174] width 170 height 20
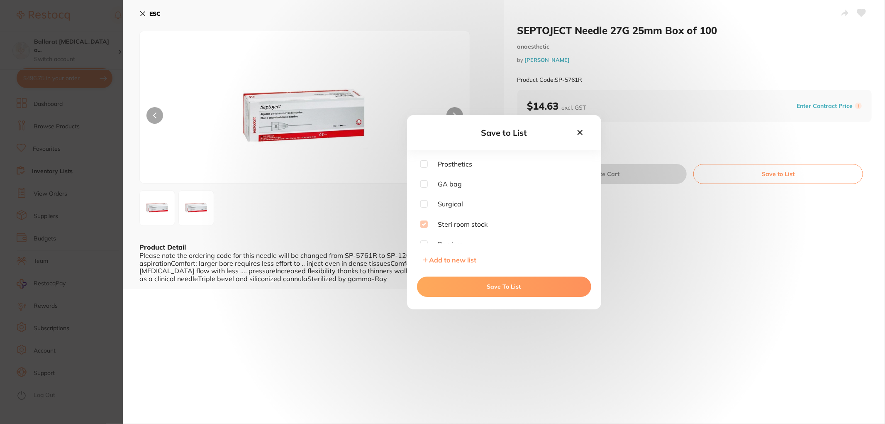
click at [583, 131] on icon at bounding box center [580, 132] width 9 height 9
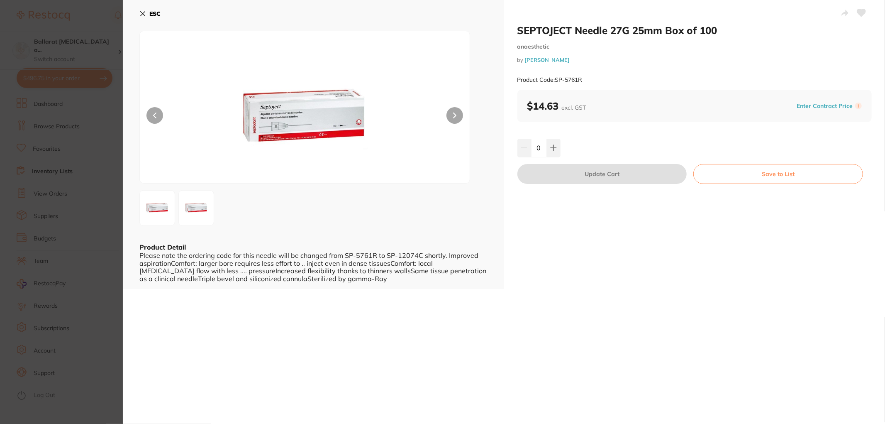
click at [145, 13] on icon at bounding box center [142, 13] width 7 height 7
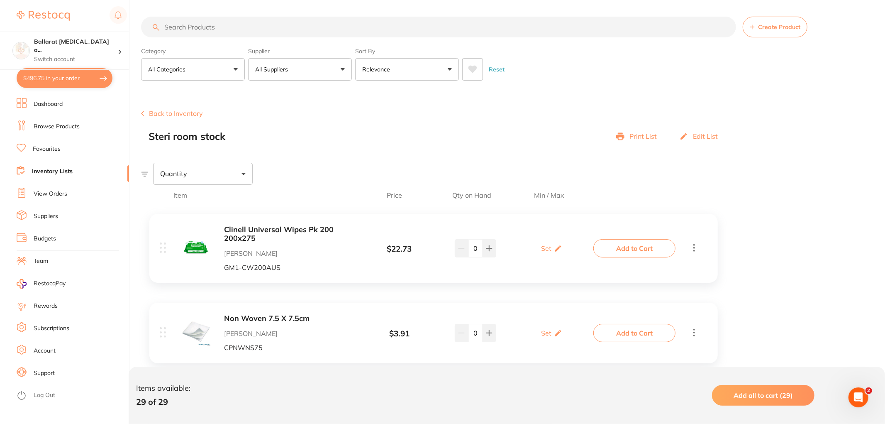
scroll to position [2029, 0]
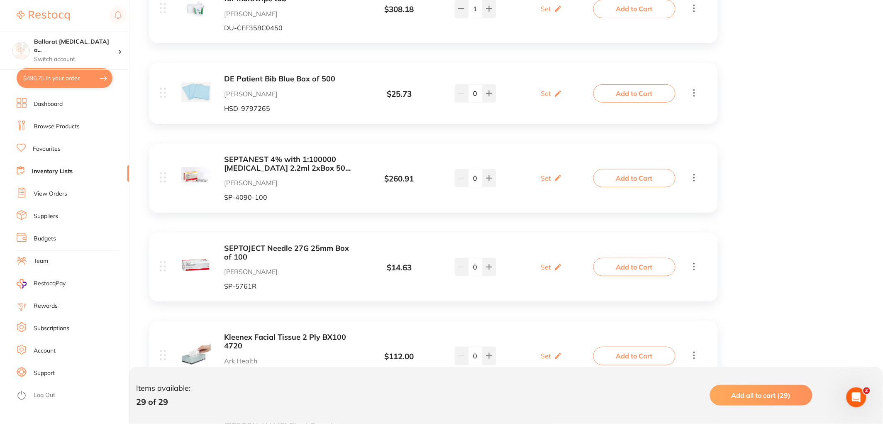
click at [628, 264] on button "Add to Cart" at bounding box center [634, 267] width 82 height 18
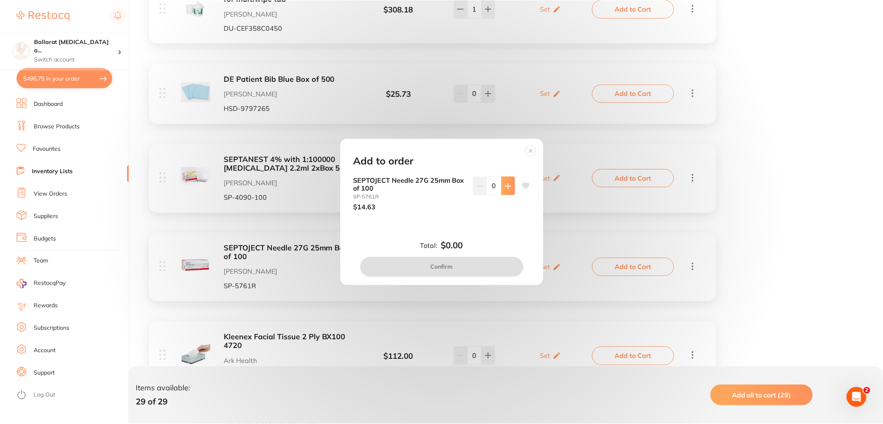
scroll to position [0, 0]
click at [506, 183] on icon at bounding box center [509, 186] width 7 height 7
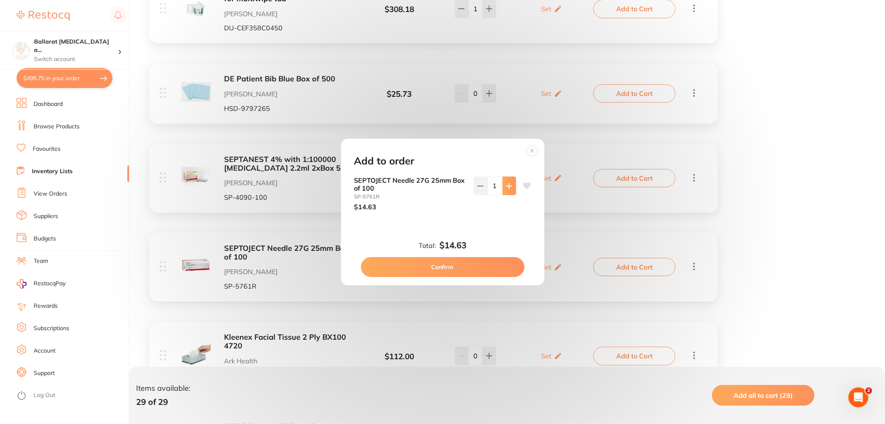
click at [506, 183] on icon at bounding box center [509, 186] width 7 height 7
type input "2"
click at [459, 261] on button "Confirm" at bounding box center [443, 267] width 164 height 20
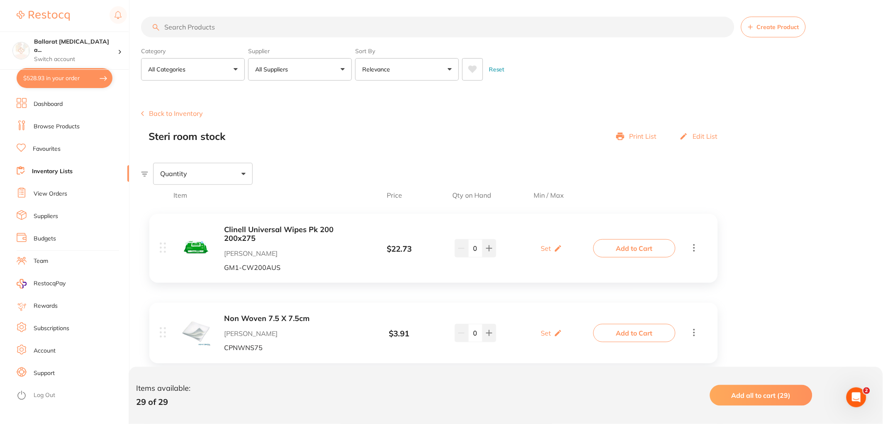
click at [51, 127] on link "Browse Products" at bounding box center [57, 126] width 46 height 8
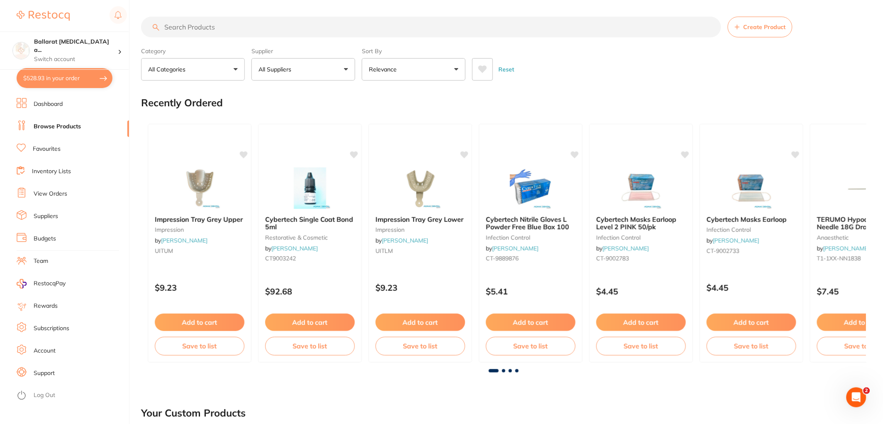
click at [180, 23] on input "search" at bounding box center [431, 27] width 580 height 21
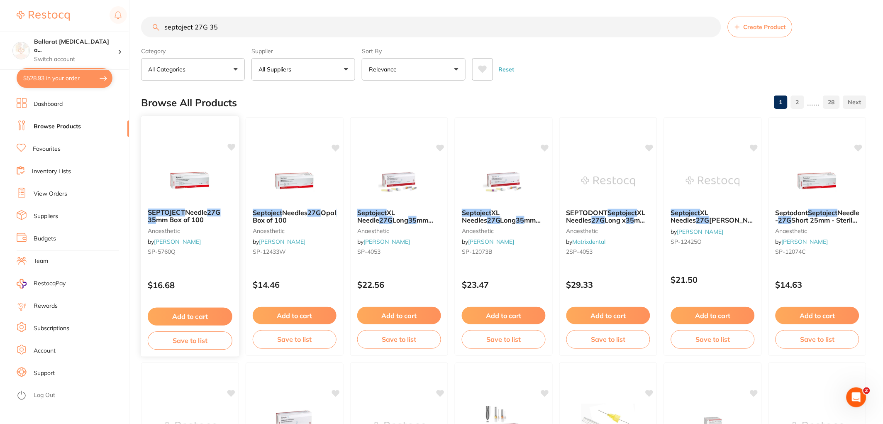
type input "septoject 27G 35"
click at [194, 146] on div "SEPTOJECT Needle 27G 35 mm Box of 100 anaesthetic by Henry Schein Halas SP-5760…" at bounding box center [190, 236] width 99 height 241
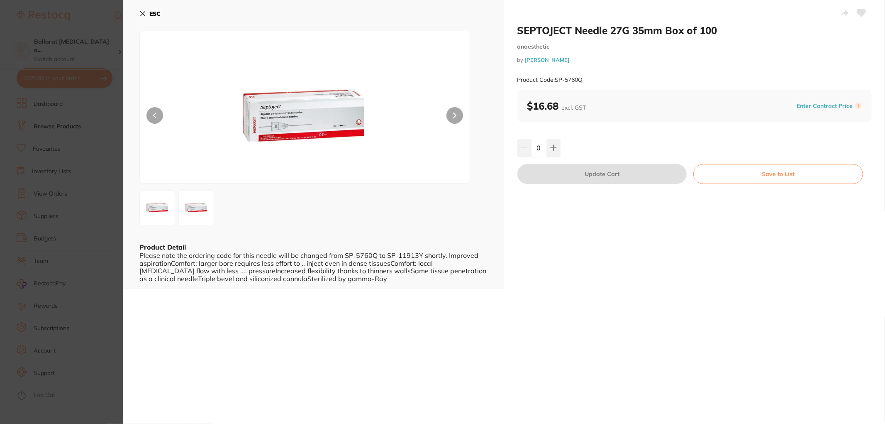
click at [809, 175] on button "Save to List" at bounding box center [778, 174] width 170 height 20
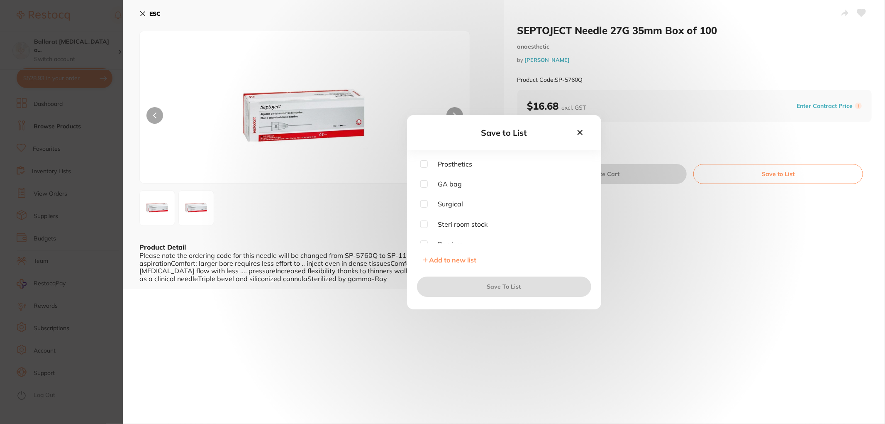
click at [426, 223] on input "checkbox" at bounding box center [423, 223] width 7 height 7
checkbox input "true"
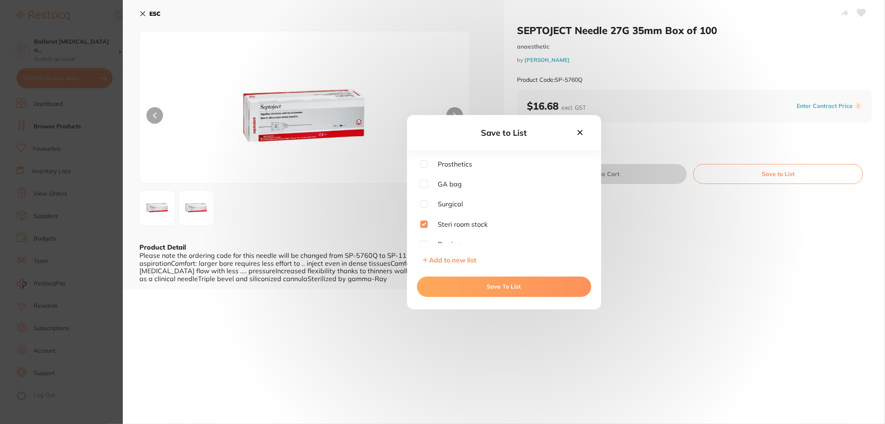
click at [530, 285] on button "Save To List" at bounding box center [504, 286] width 174 height 20
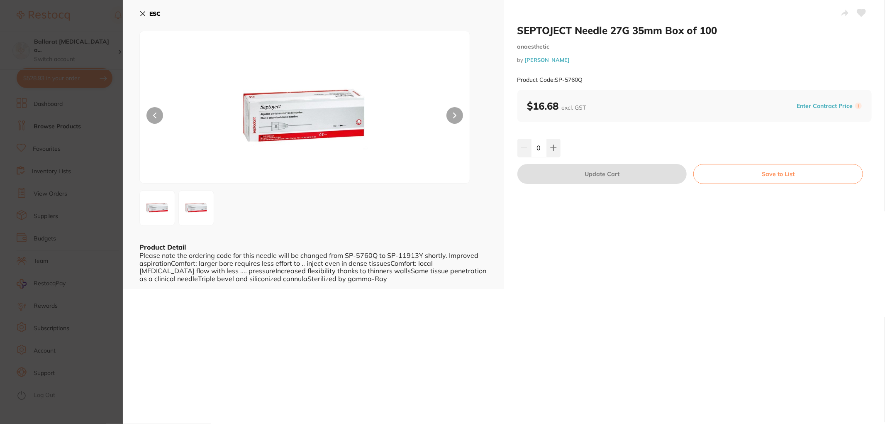
click at [142, 7] on button "ESC" at bounding box center [149, 14] width 21 height 14
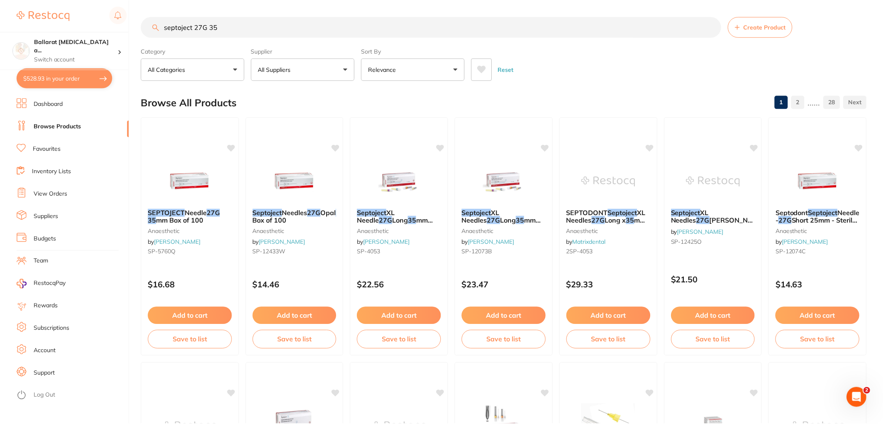
scroll to position [1, 0]
click at [208, 314] on button "Add to cart" at bounding box center [190, 316] width 85 height 18
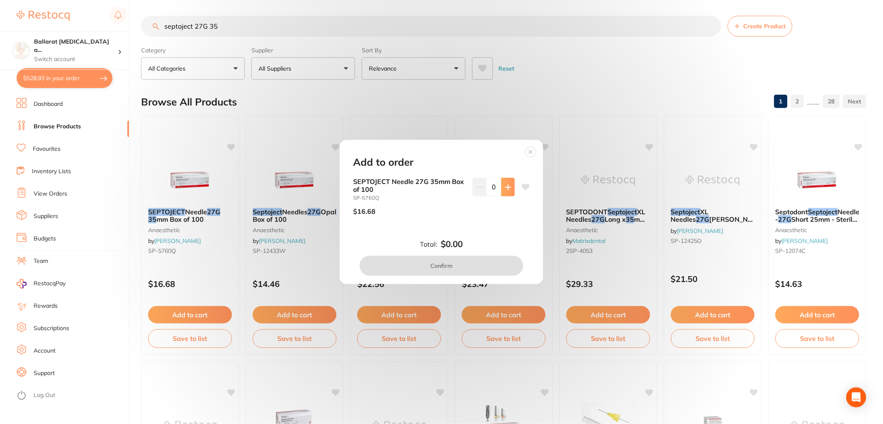
click at [507, 186] on icon at bounding box center [508, 187] width 7 height 7
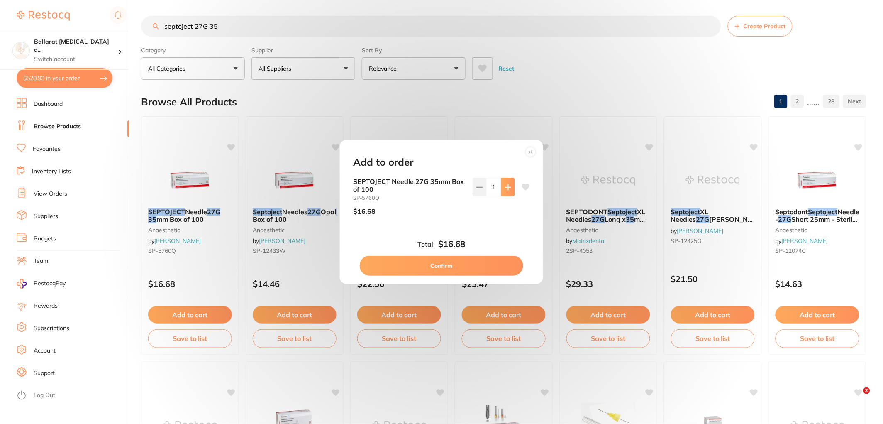
type input "1"
click at [488, 266] on button "Confirm" at bounding box center [442, 266] width 164 height 20
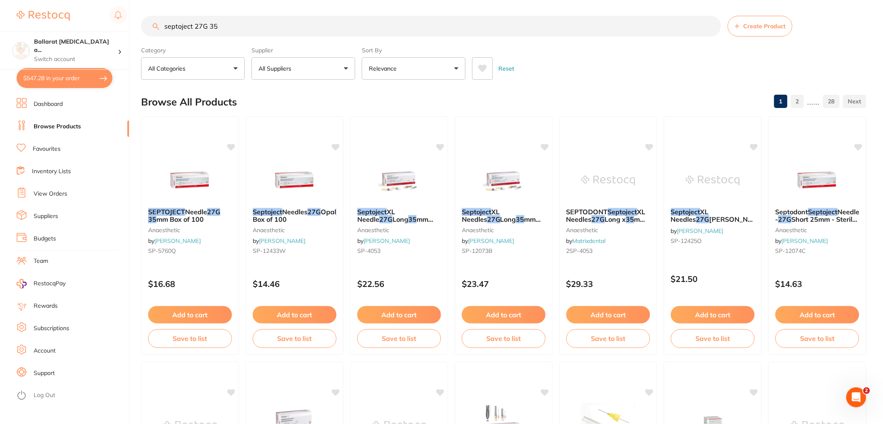
scroll to position [139, 0]
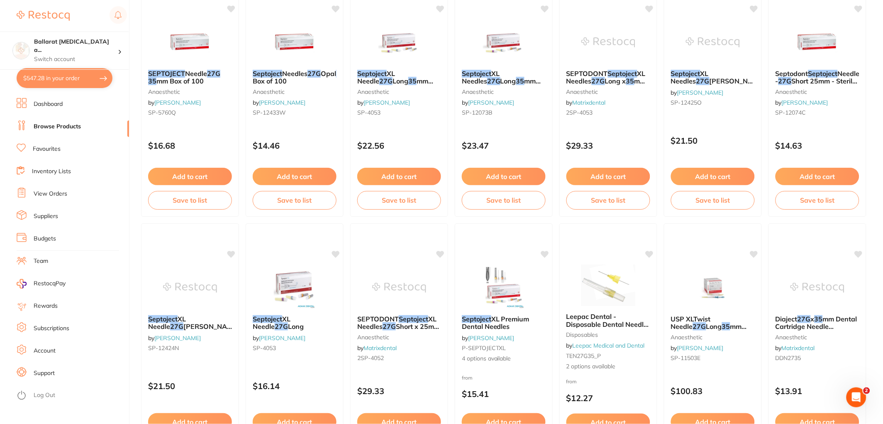
click at [56, 196] on link "View Orders" at bounding box center [51, 194] width 34 height 8
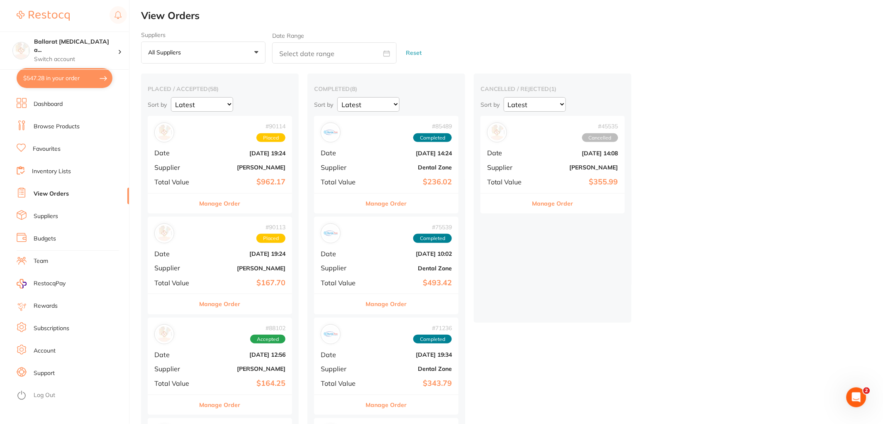
click at [225, 205] on button "Manage Order" at bounding box center [220, 203] width 41 height 20
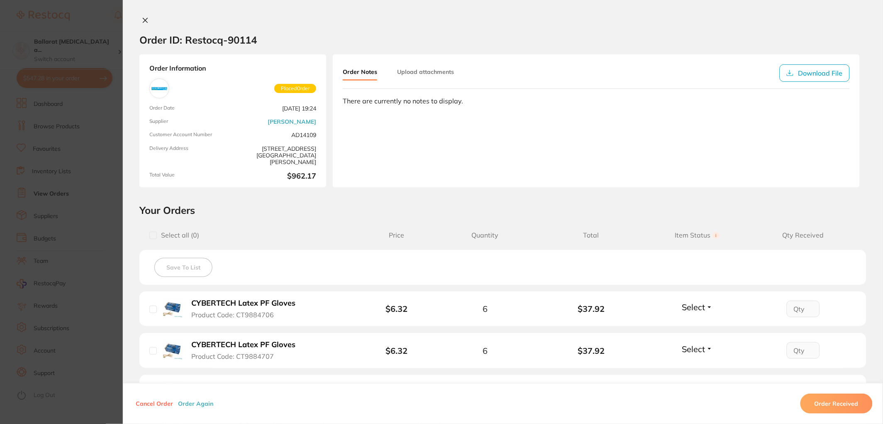
click at [143, 19] on icon at bounding box center [145, 20] width 5 height 5
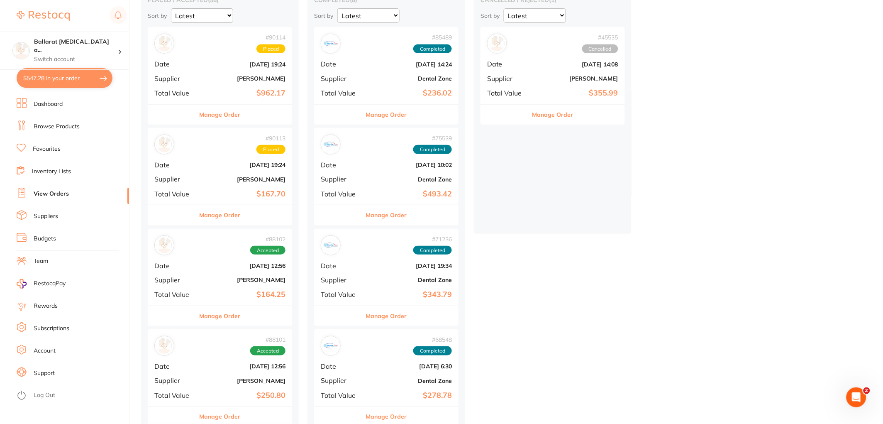
scroll to position [138, 0]
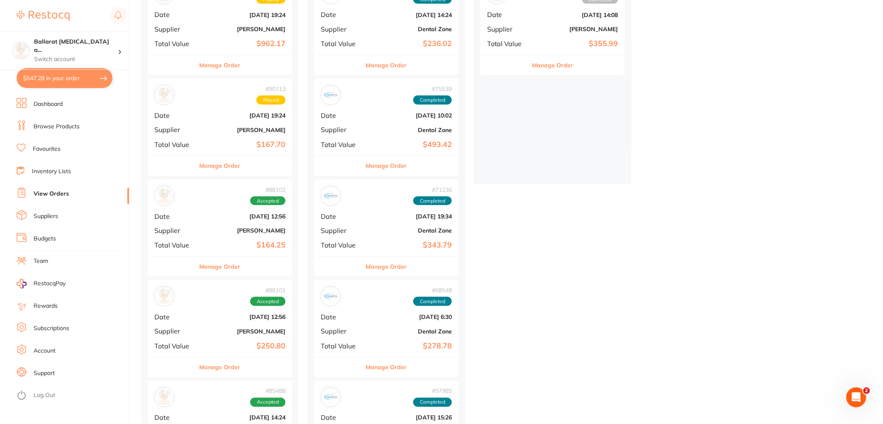
click at [221, 269] on button "Manage Order" at bounding box center [220, 266] width 41 height 20
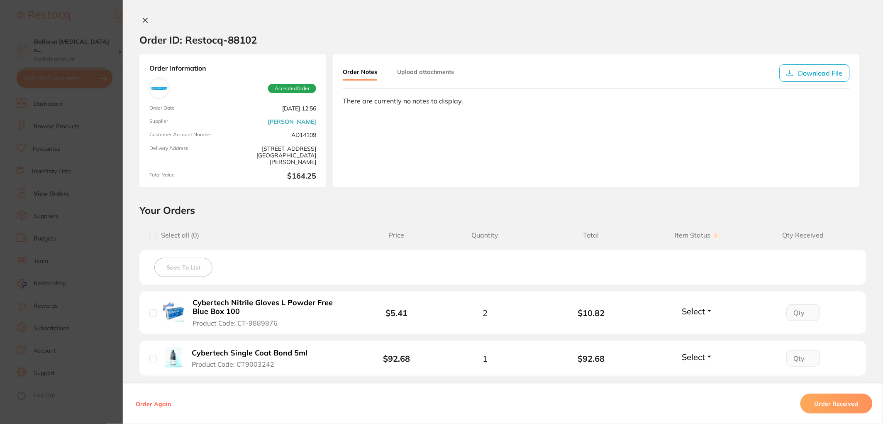
click at [142, 19] on icon at bounding box center [145, 20] width 7 height 7
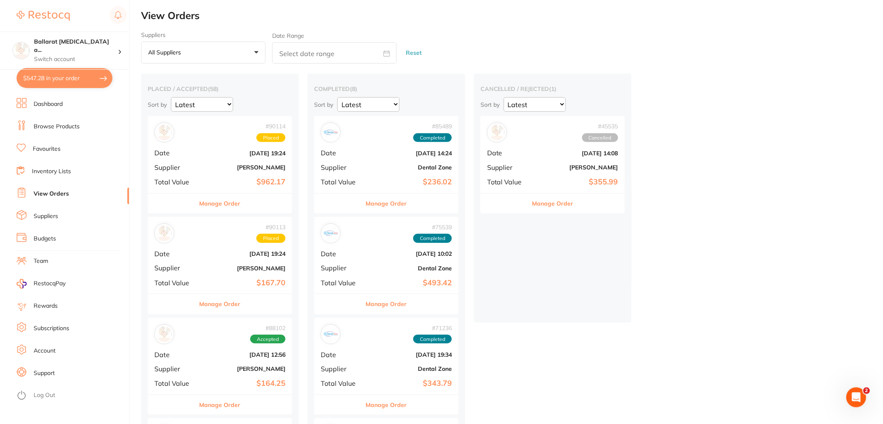
click at [51, 171] on link "Inventory Lists" at bounding box center [51, 171] width 39 height 8
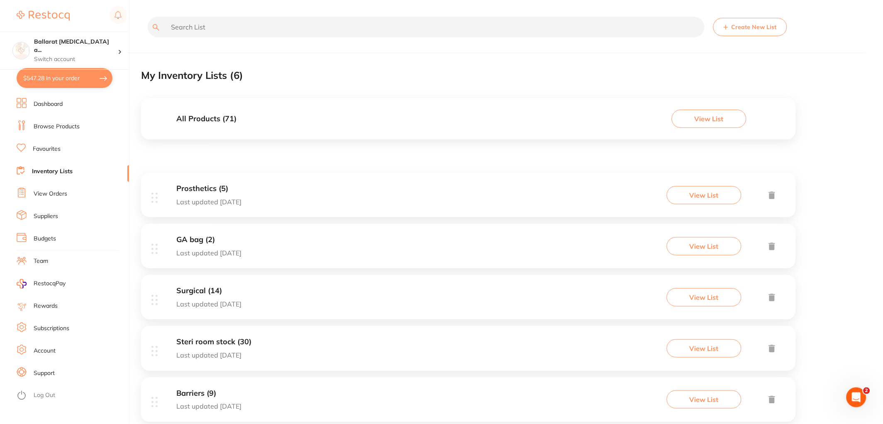
click at [244, 349] on div "Steri room stock (30) Last updated today" at bounding box center [213, 347] width 75 height 21
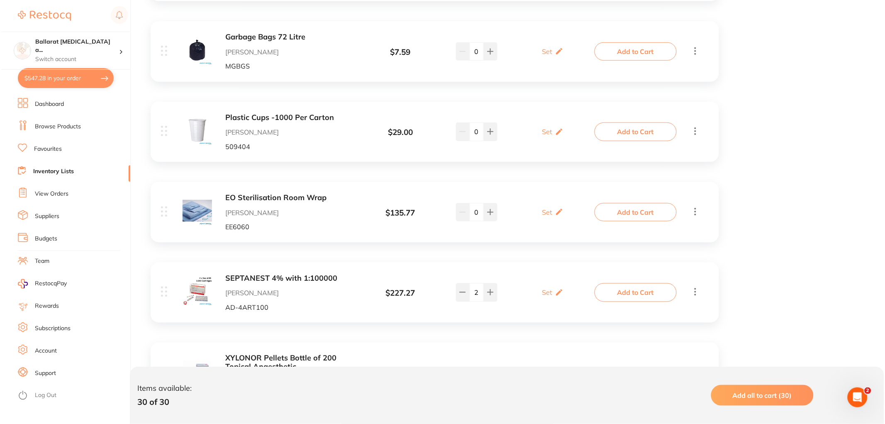
scroll to position [1152, 0]
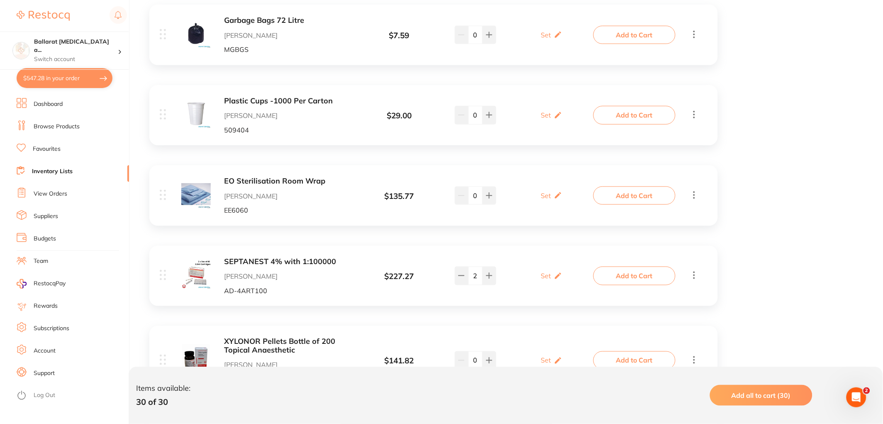
click at [654, 277] on button "Add to Cart" at bounding box center [634, 275] width 82 height 18
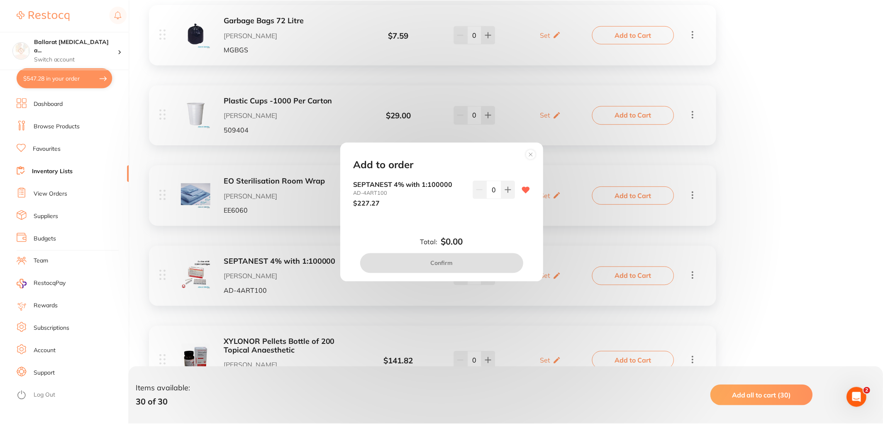
scroll to position [0, 0]
click at [510, 187] on icon at bounding box center [509, 189] width 7 height 7
type input "2"
click at [455, 260] on button "Confirm" at bounding box center [443, 263] width 164 height 20
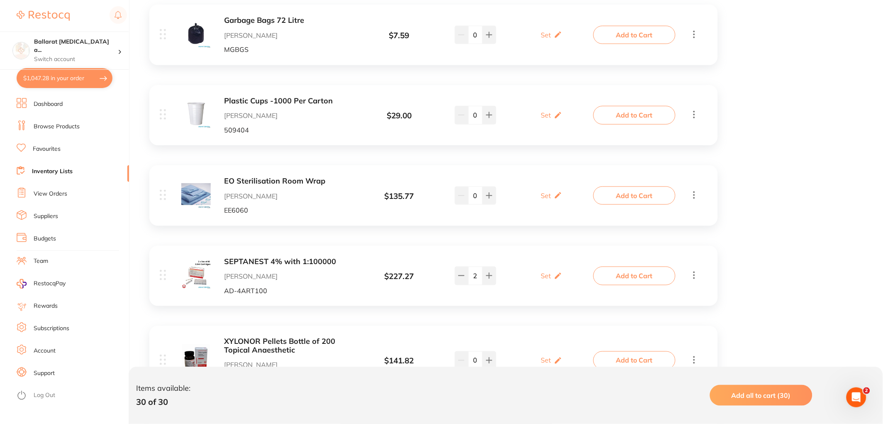
click at [47, 75] on button "$1,047.28 in your order" at bounding box center [65, 78] width 96 height 20
checkbox input "true"
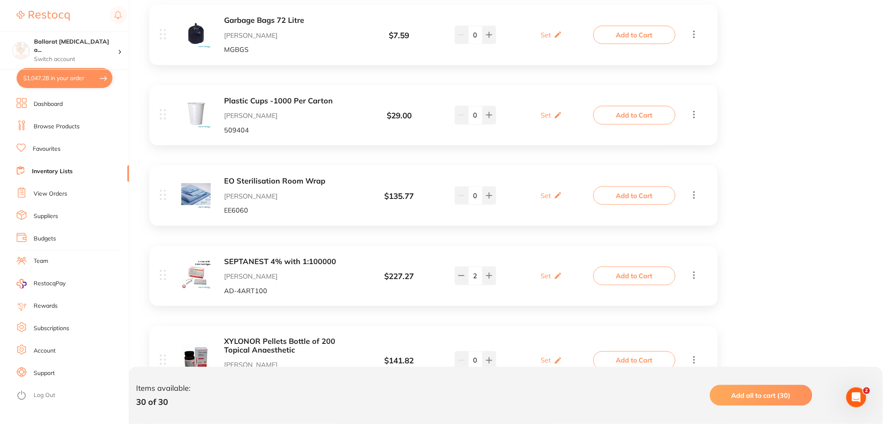
checkbox input "true"
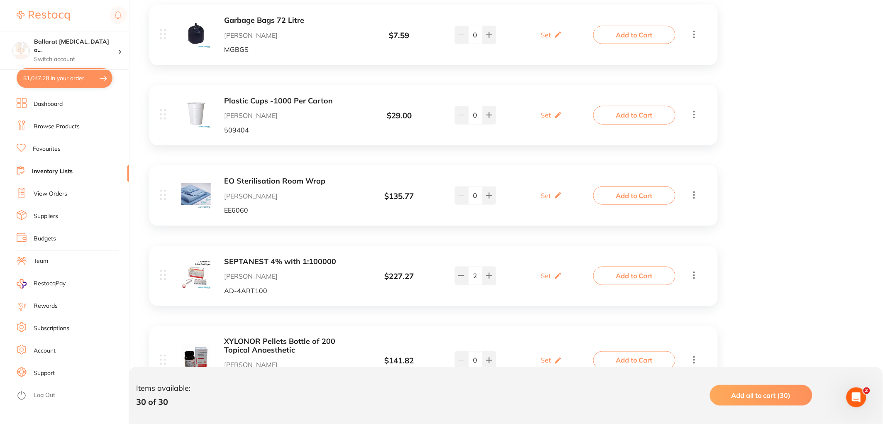
checkbox input "true"
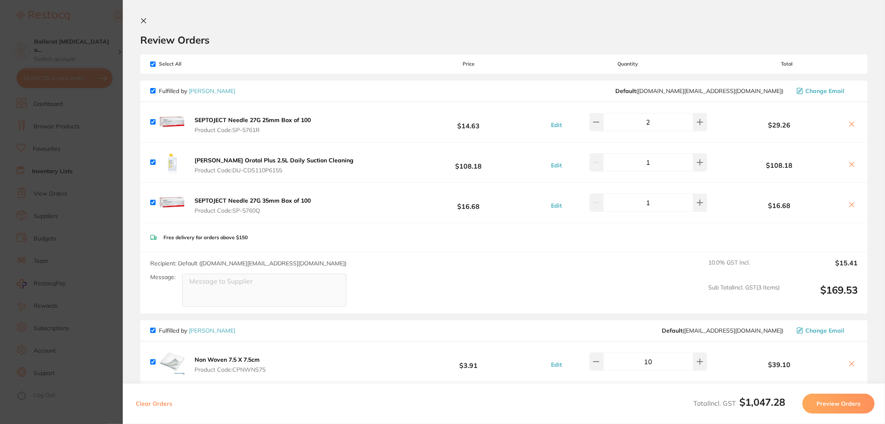
click at [144, 22] on icon at bounding box center [143, 20] width 7 height 7
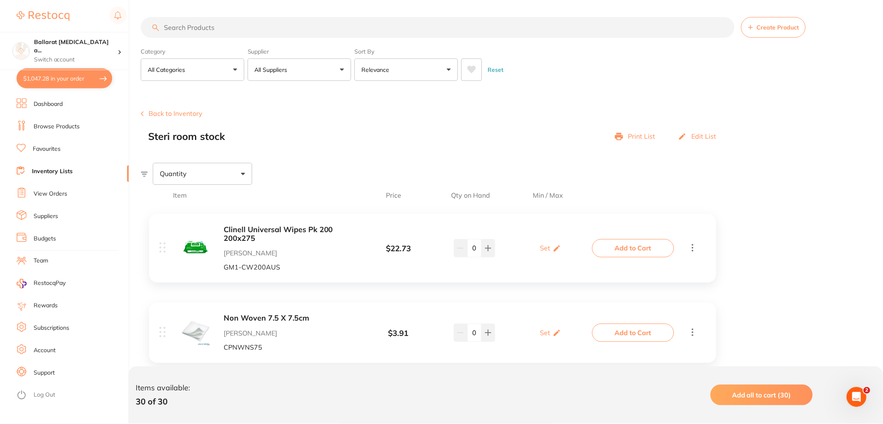
scroll to position [1152, 0]
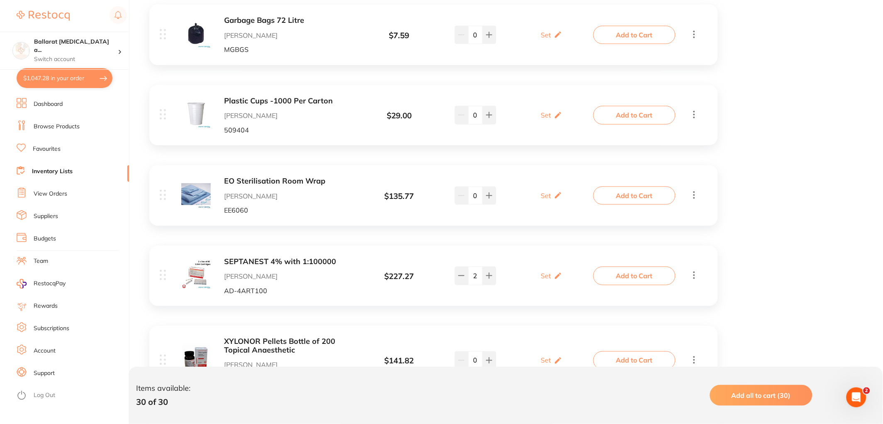
click at [69, 173] on link "Inventory Lists" at bounding box center [52, 171] width 41 height 8
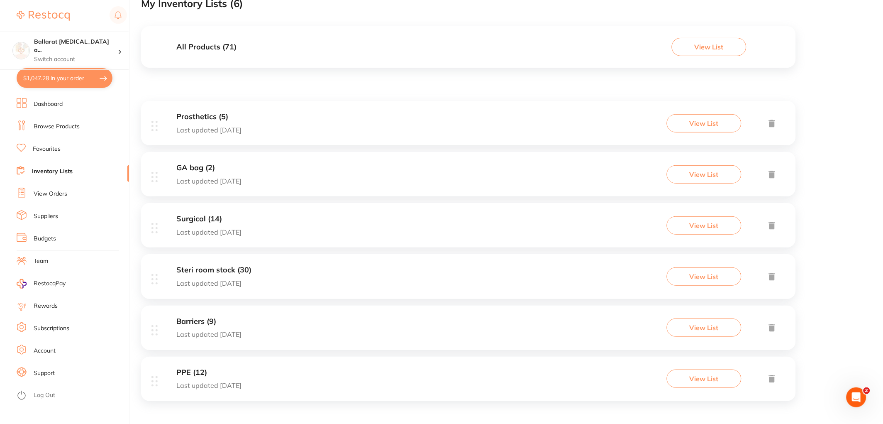
click at [237, 223] on div "Surgical (14) Last updated 134 days ago" at bounding box center [208, 225] width 65 height 21
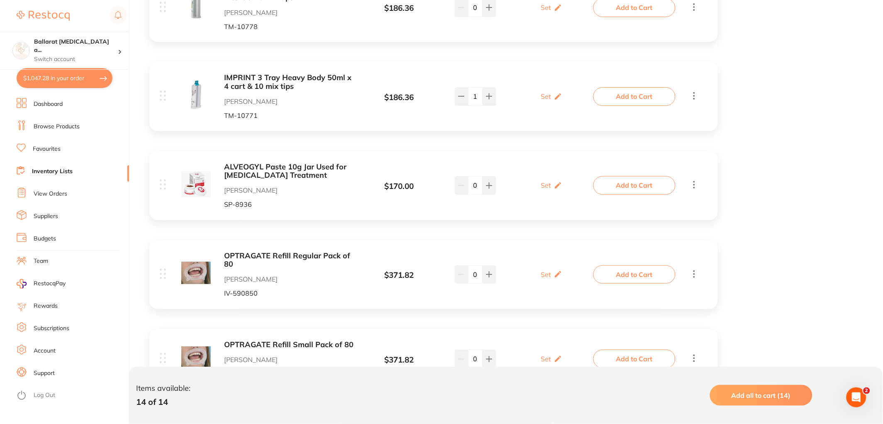
scroll to position [1070, 0]
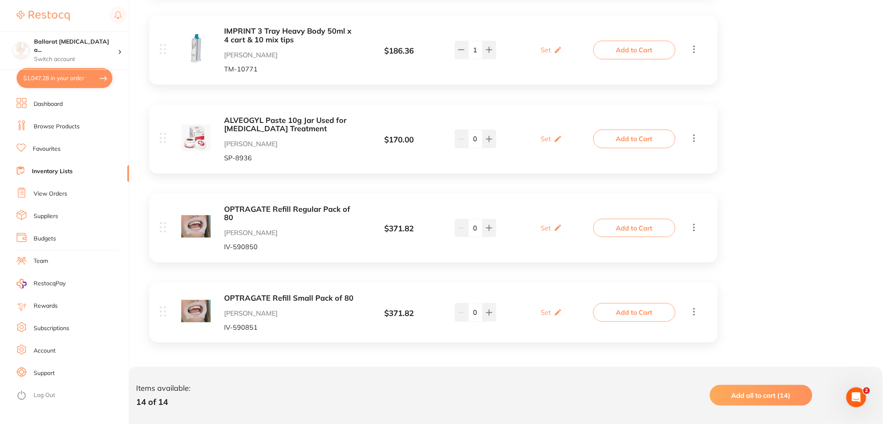
click at [51, 171] on link "Inventory Lists" at bounding box center [52, 171] width 41 height 8
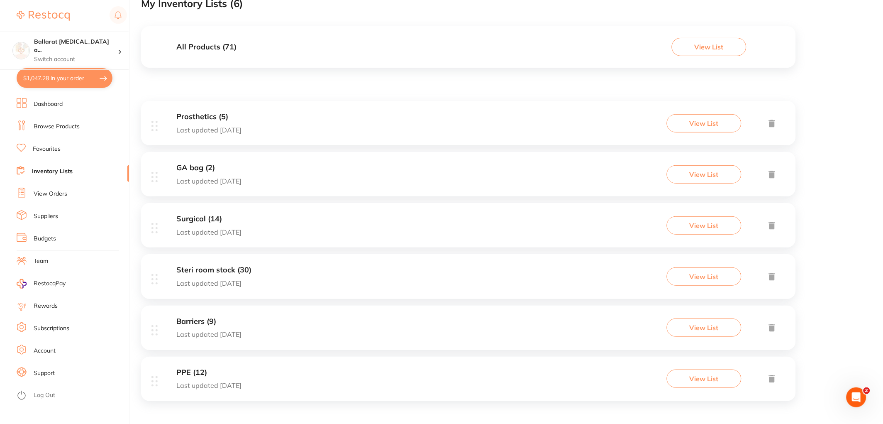
click at [223, 379] on div "PPE (12) Last updated [DATE]" at bounding box center [208, 378] width 65 height 21
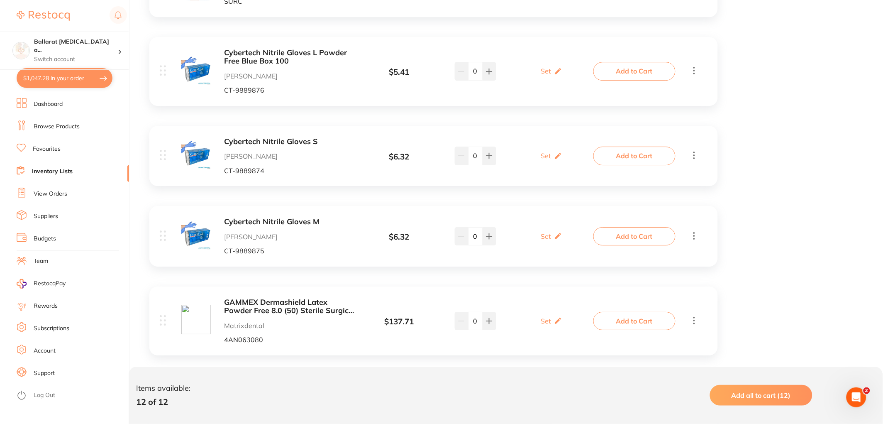
scroll to position [830, 0]
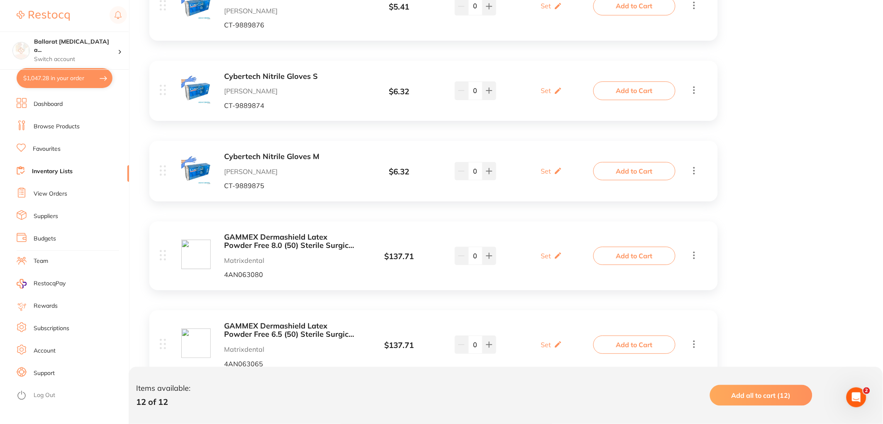
click at [288, 240] on b "GAMMEX Dermashield Latex Powder Free 8.0 (50) Sterile Surgical Glove" at bounding box center [290, 241] width 132 height 17
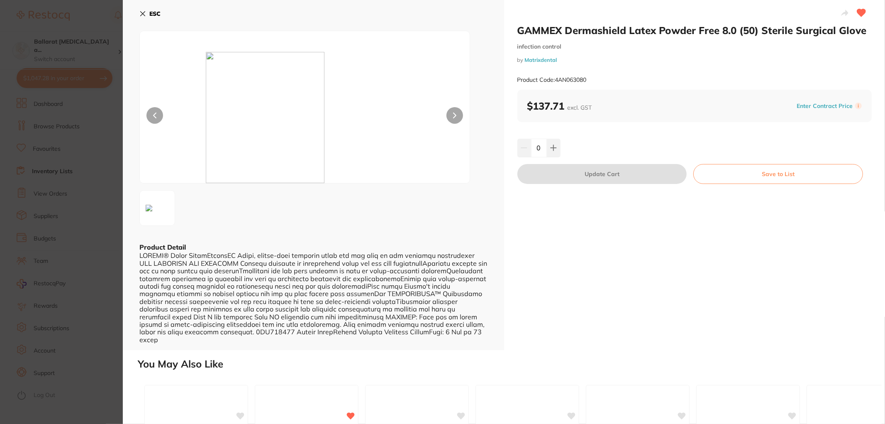
click at [143, 13] on icon at bounding box center [142, 13] width 7 height 7
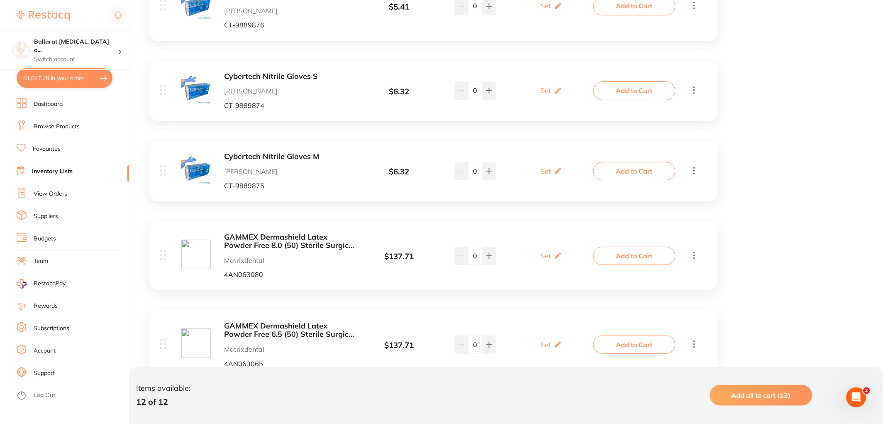
click at [620, 258] on button "Add to Cart" at bounding box center [634, 256] width 82 height 18
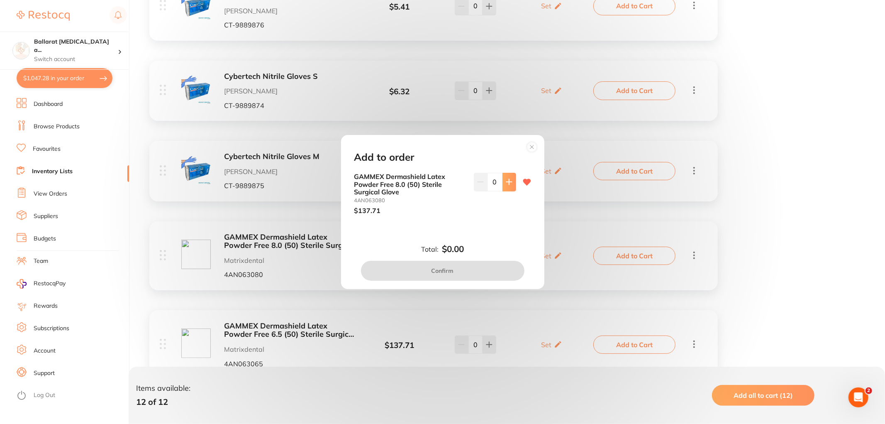
click at [506, 181] on icon at bounding box center [508, 181] width 5 height 5
type input "2"
click at [459, 271] on button "Confirm" at bounding box center [443, 271] width 164 height 20
checkbox input "false"
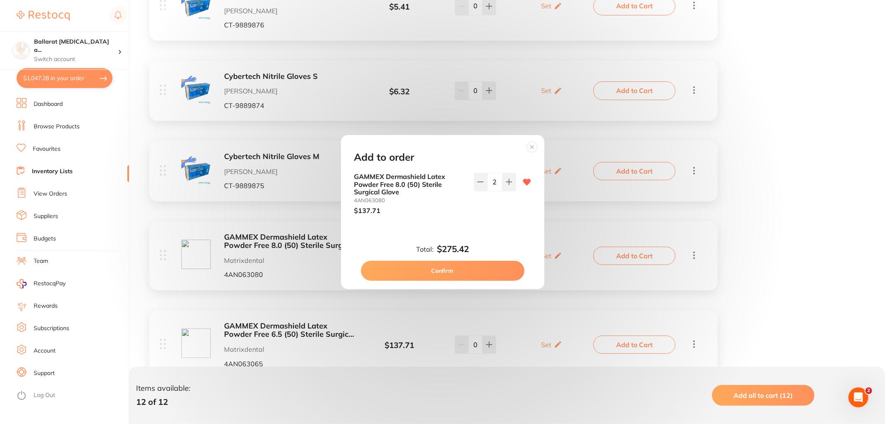
checkbox input "false"
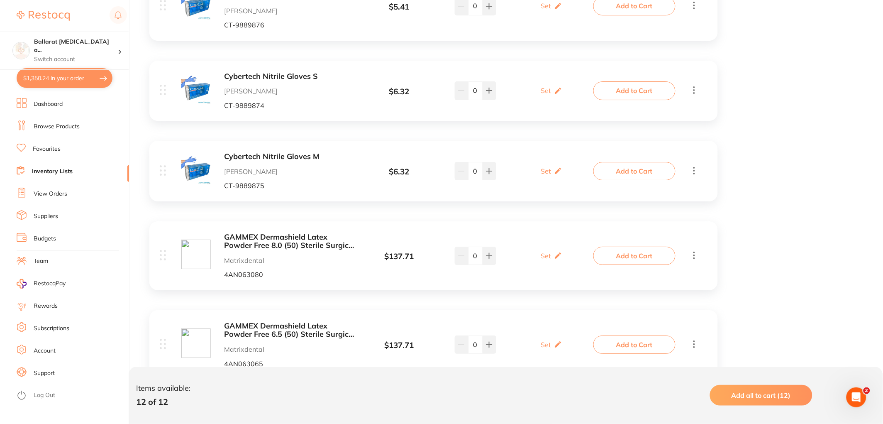
click at [54, 79] on button "$1,350.24 in your order" at bounding box center [65, 78] width 96 height 20
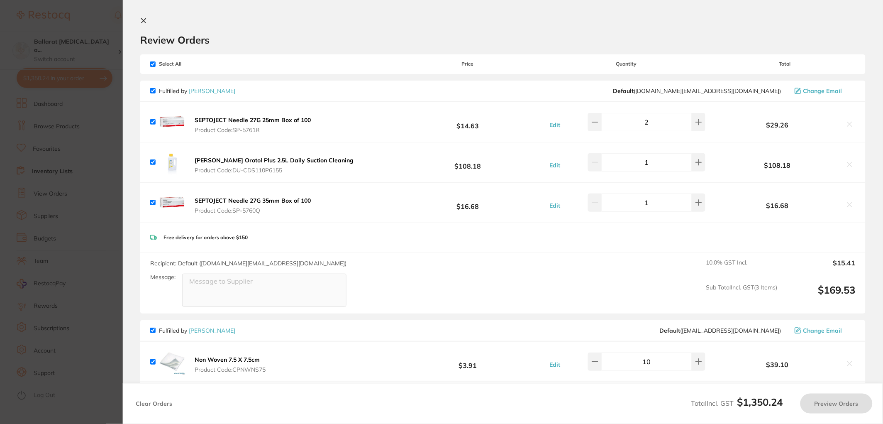
checkbox input "true"
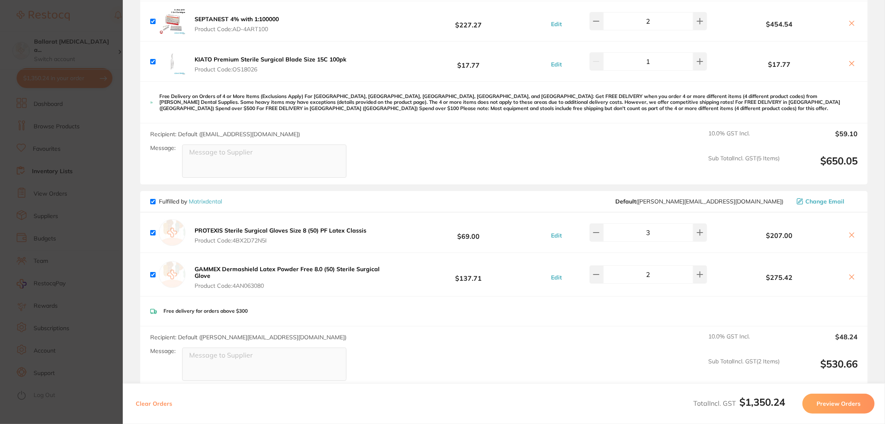
click at [851, 275] on icon at bounding box center [852, 276] width 5 height 5
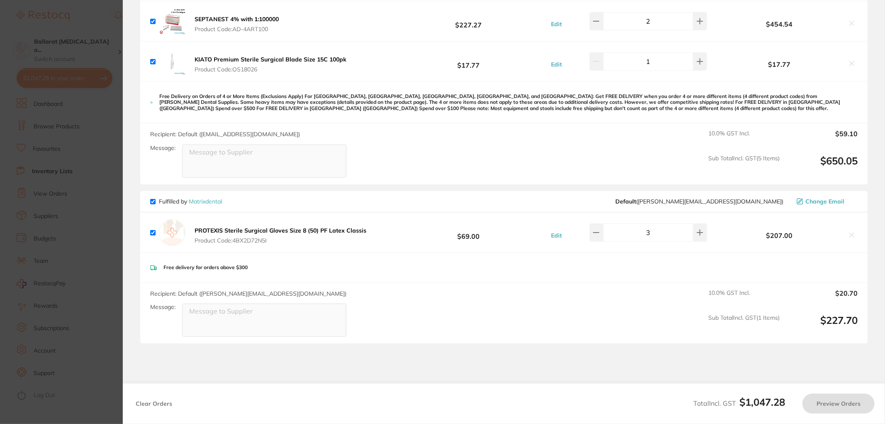
checkbox input "true"
